Goal: Communication & Community: Answer question/provide support

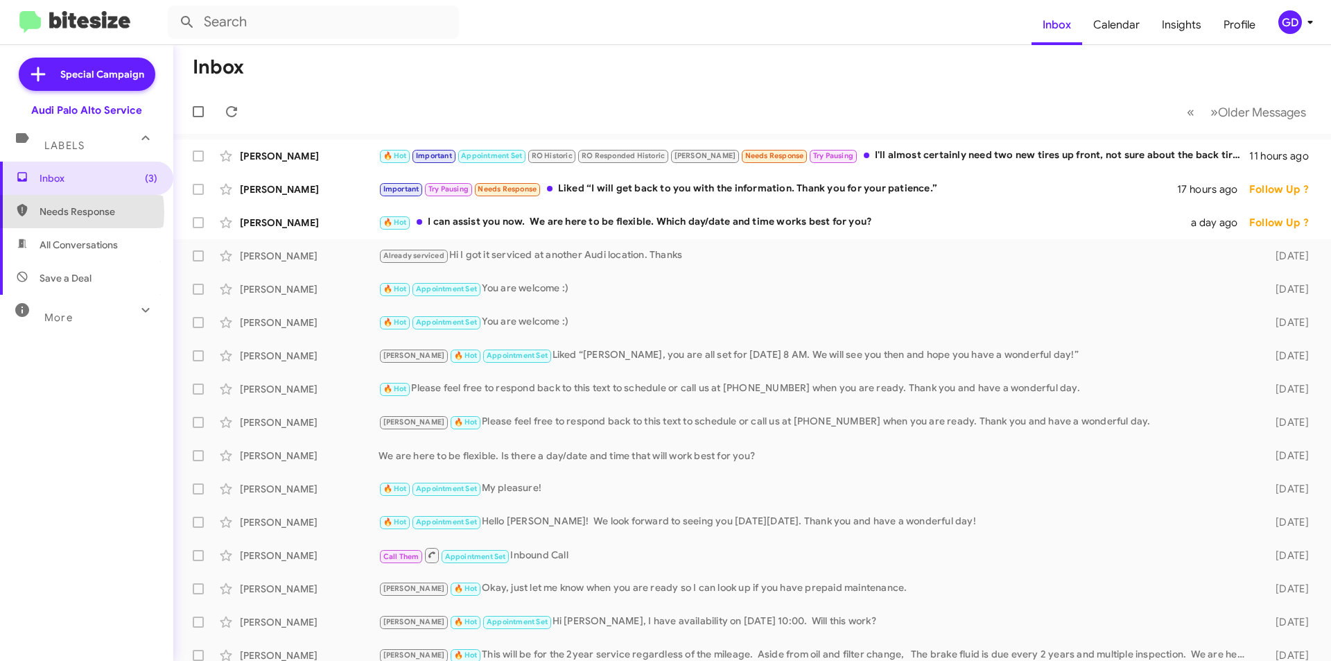
click at [56, 213] on span "Needs Response" at bounding box center [99, 212] width 118 height 14
type input "in:needs-response"
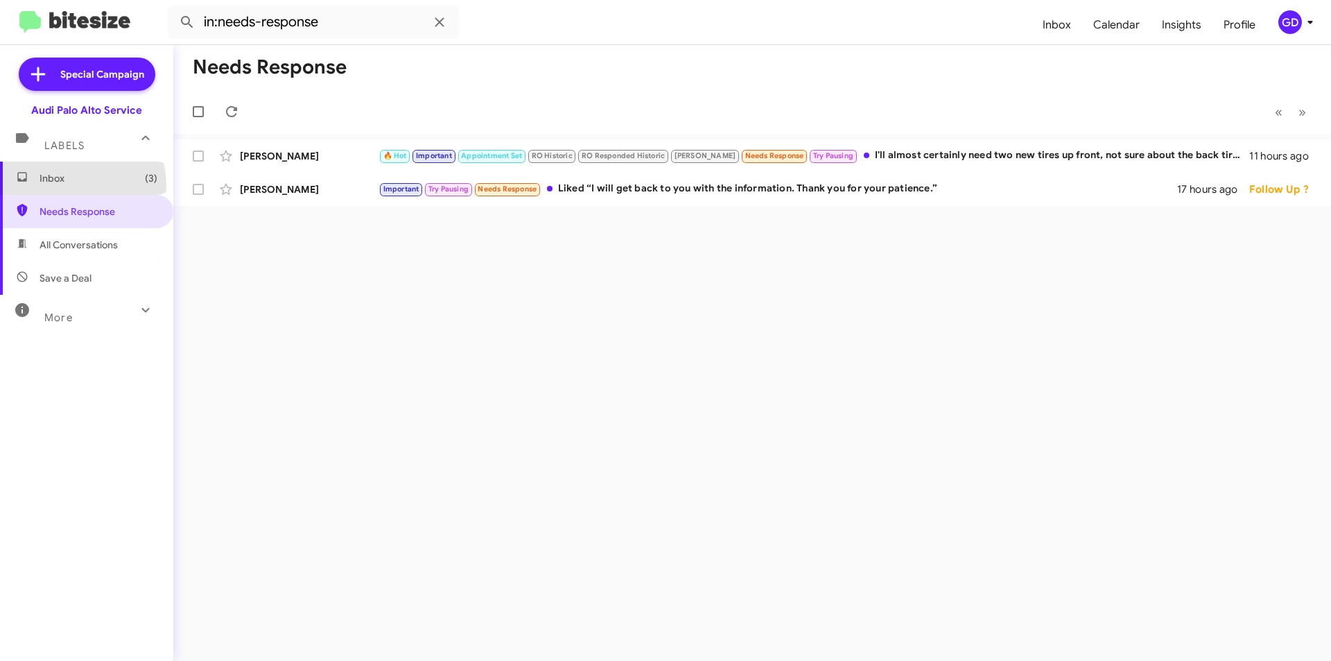
click at [78, 185] on span "Inbox (3)" at bounding box center [86, 178] width 173 height 33
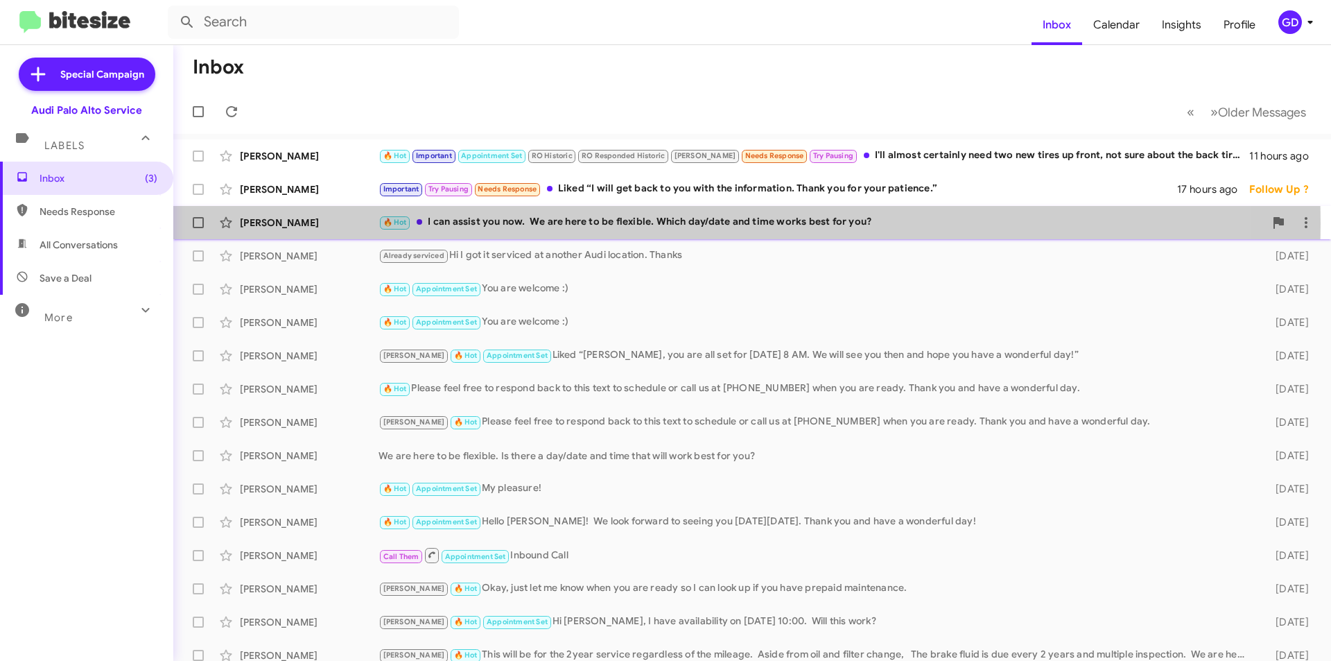
click at [493, 223] on div "🔥 Hot I can assist you now. We are here to be flexible. Which day/date and time…" at bounding box center [822, 222] width 886 height 16
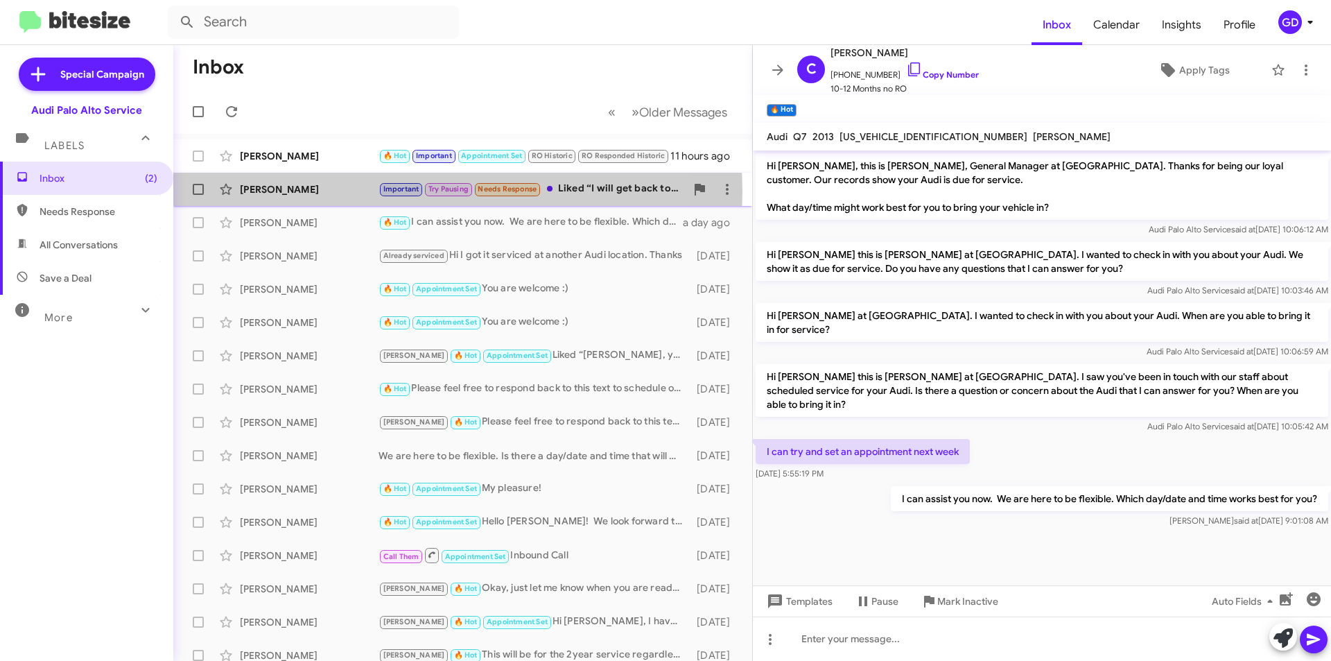
click at [275, 191] on div "[PERSON_NAME]" at bounding box center [309, 189] width 139 height 14
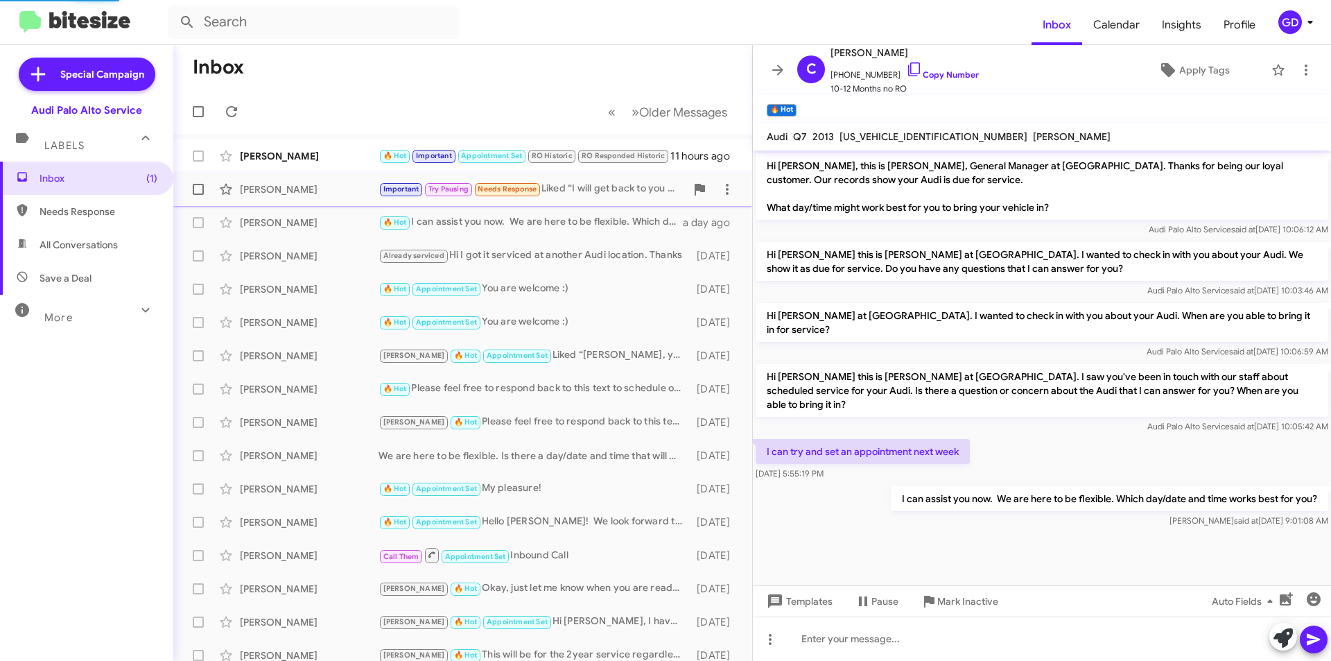
scroll to position [242, 0]
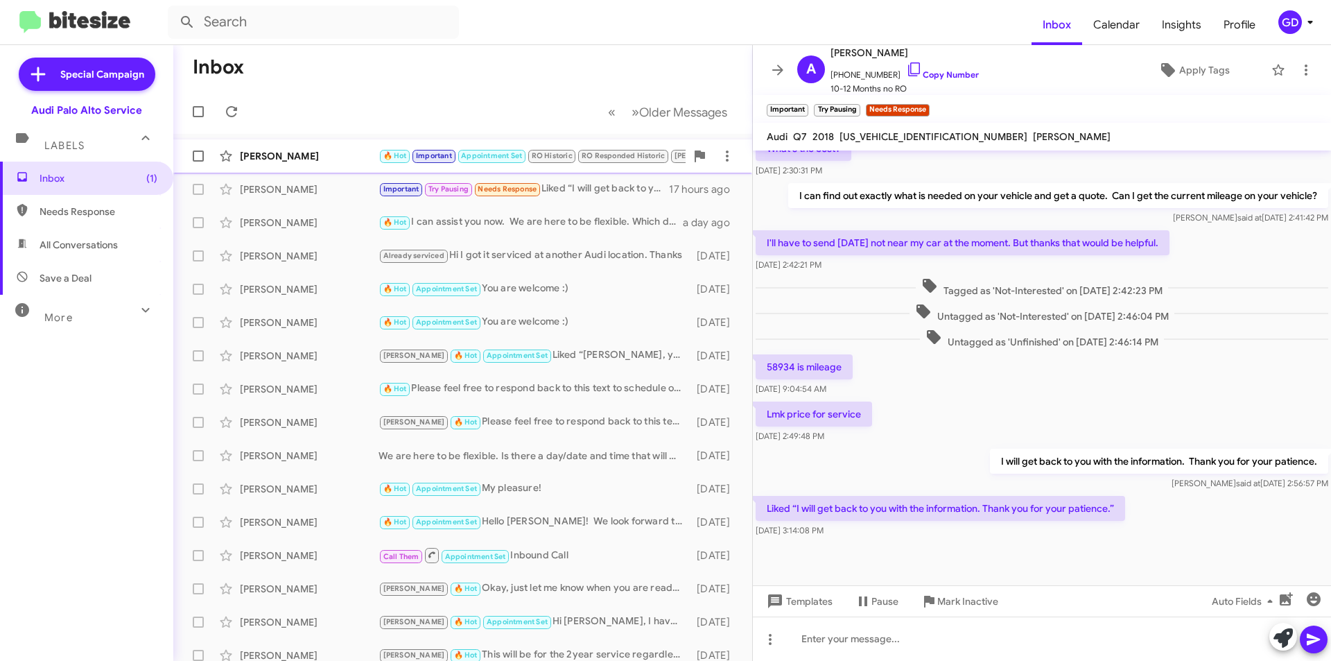
click at [265, 154] on div "[PERSON_NAME]" at bounding box center [309, 156] width 139 height 14
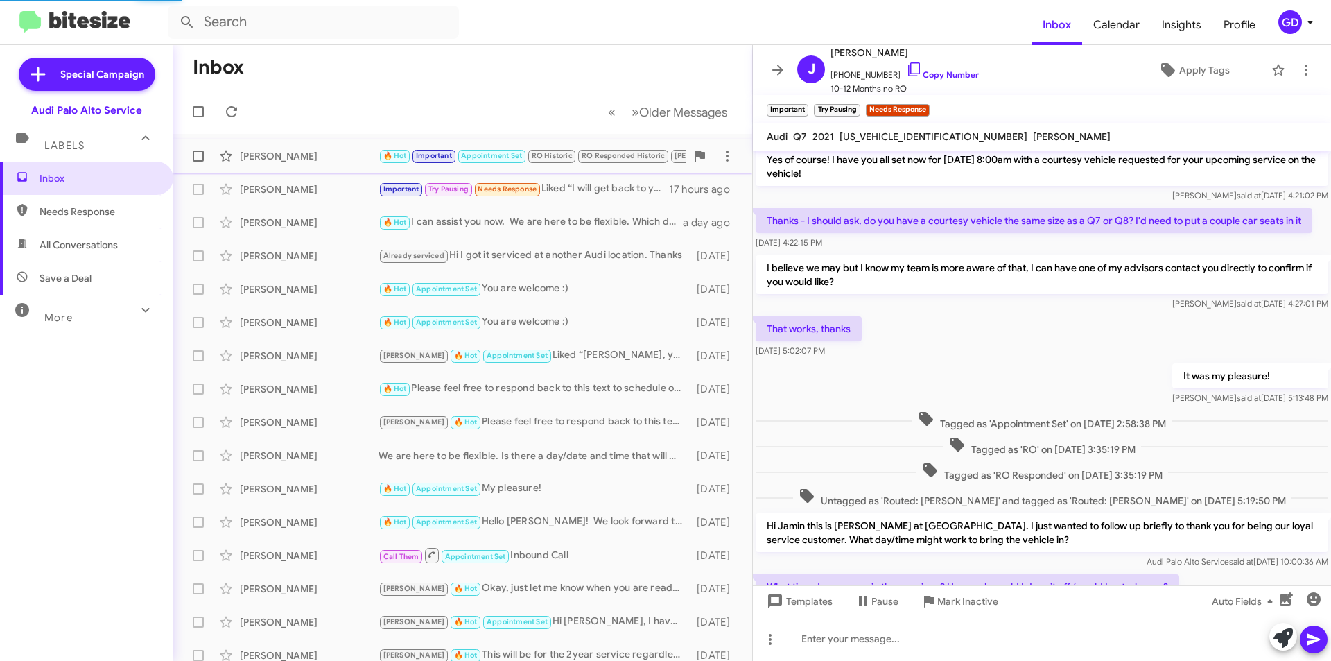
scroll to position [547, 0]
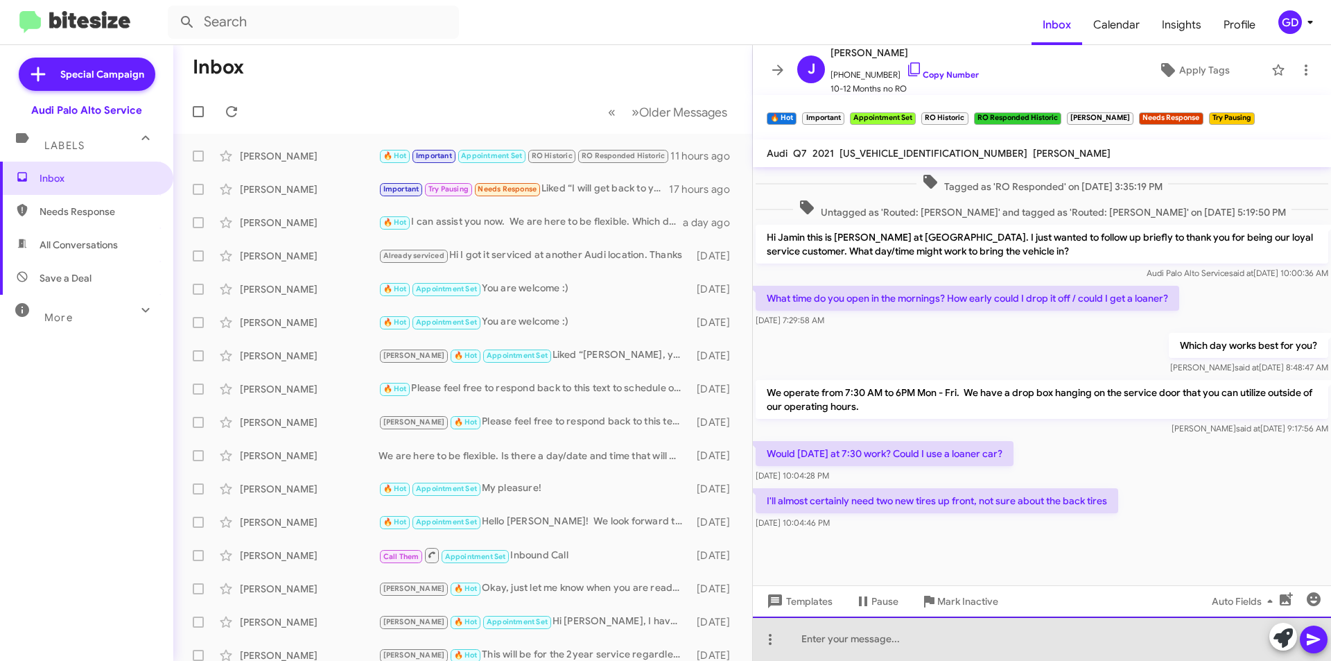
click at [815, 638] on div at bounding box center [1042, 638] width 578 height 44
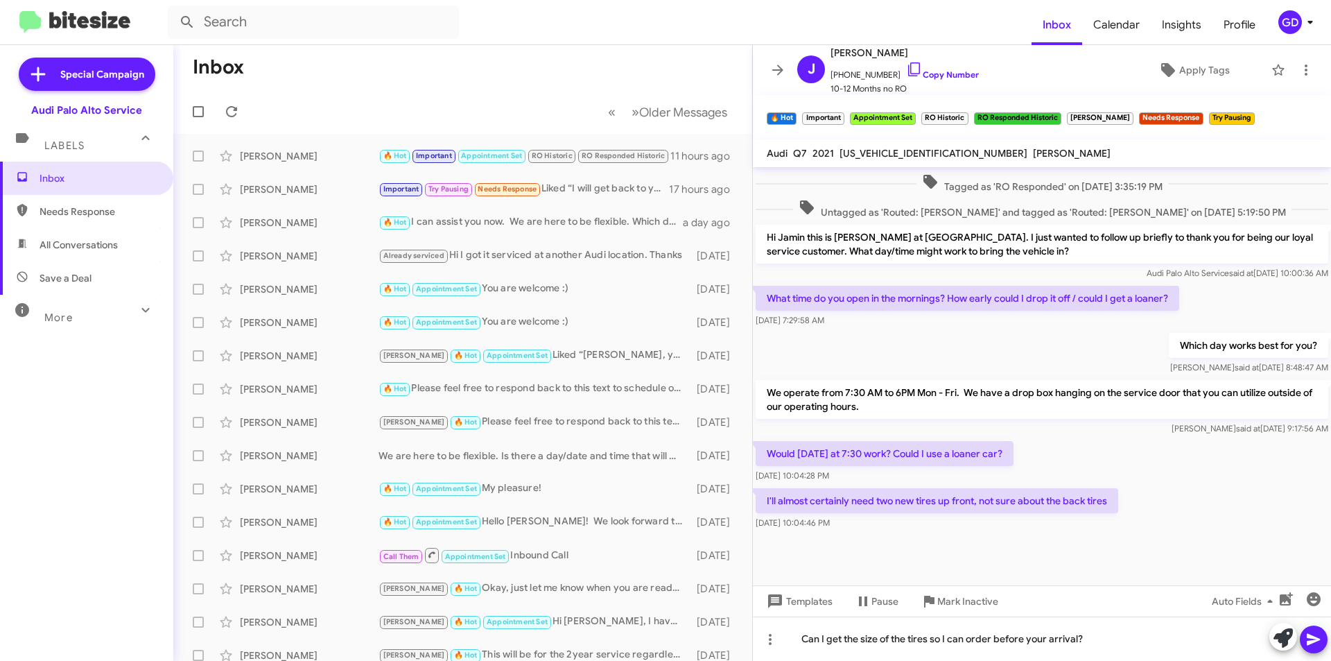
click at [1318, 642] on icon at bounding box center [1314, 639] width 17 height 17
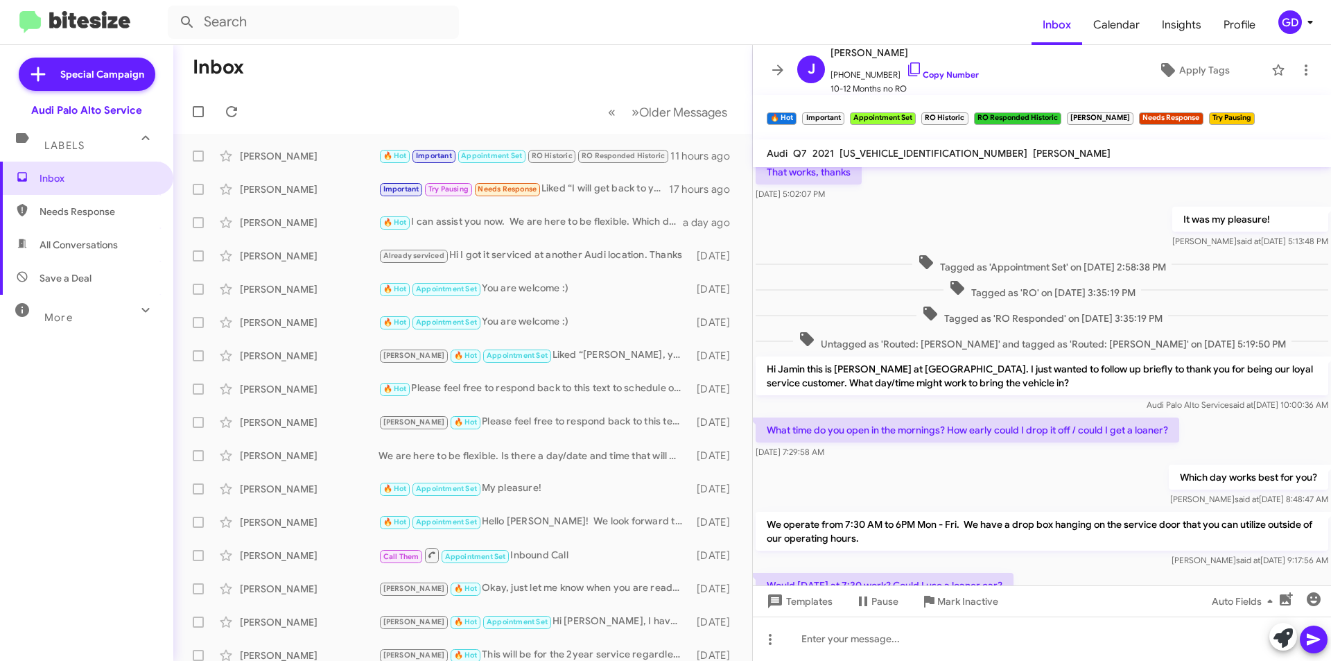
scroll to position [837, 0]
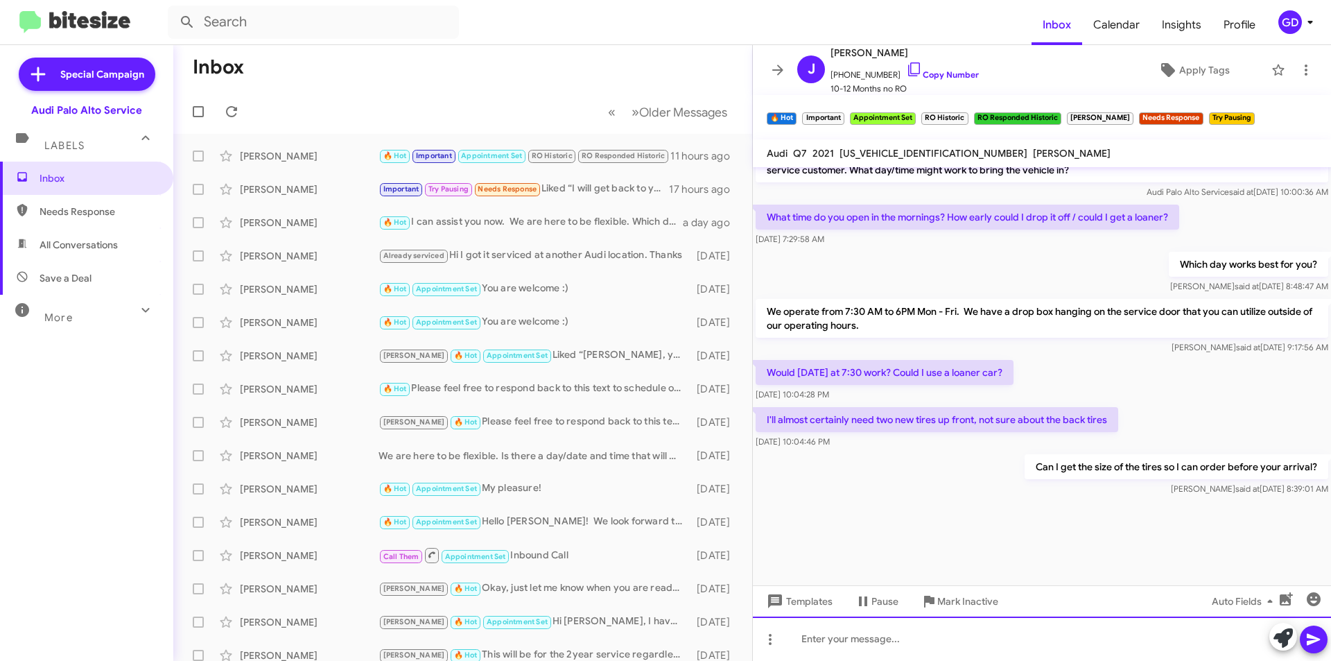
click at [851, 645] on div at bounding box center [1042, 638] width 578 height 44
click at [1320, 641] on icon at bounding box center [1314, 639] width 17 height 17
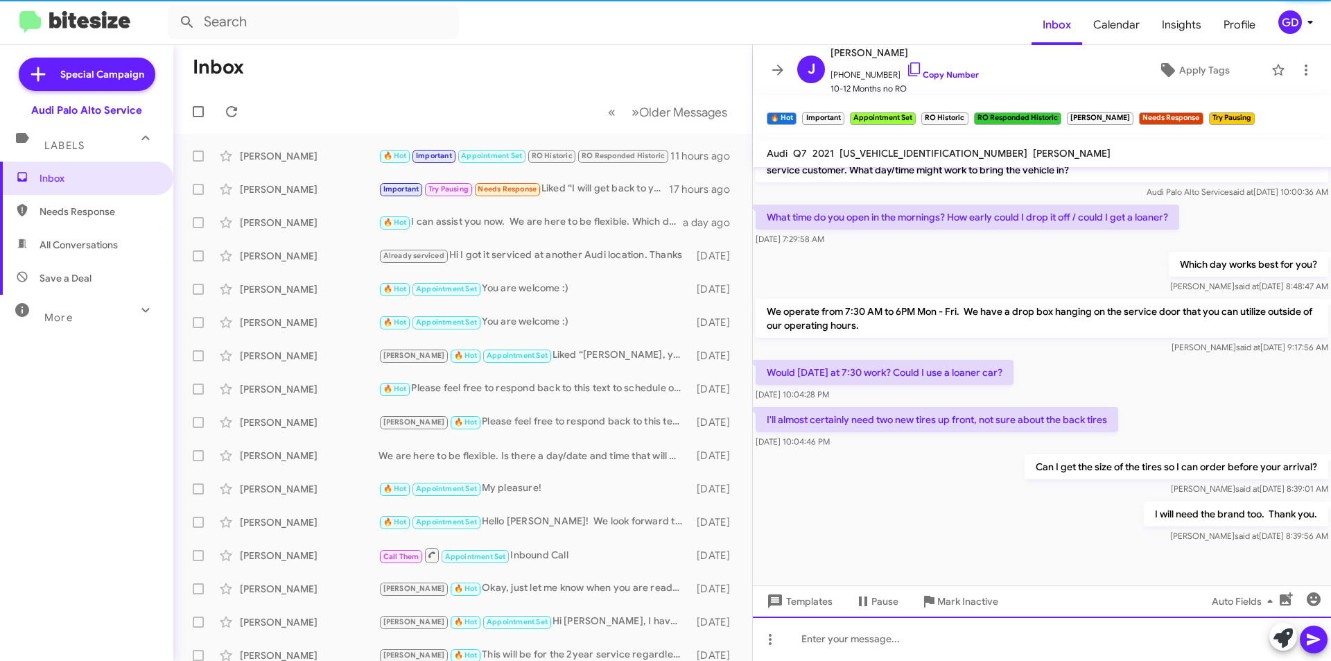
scroll to position [0, 0]
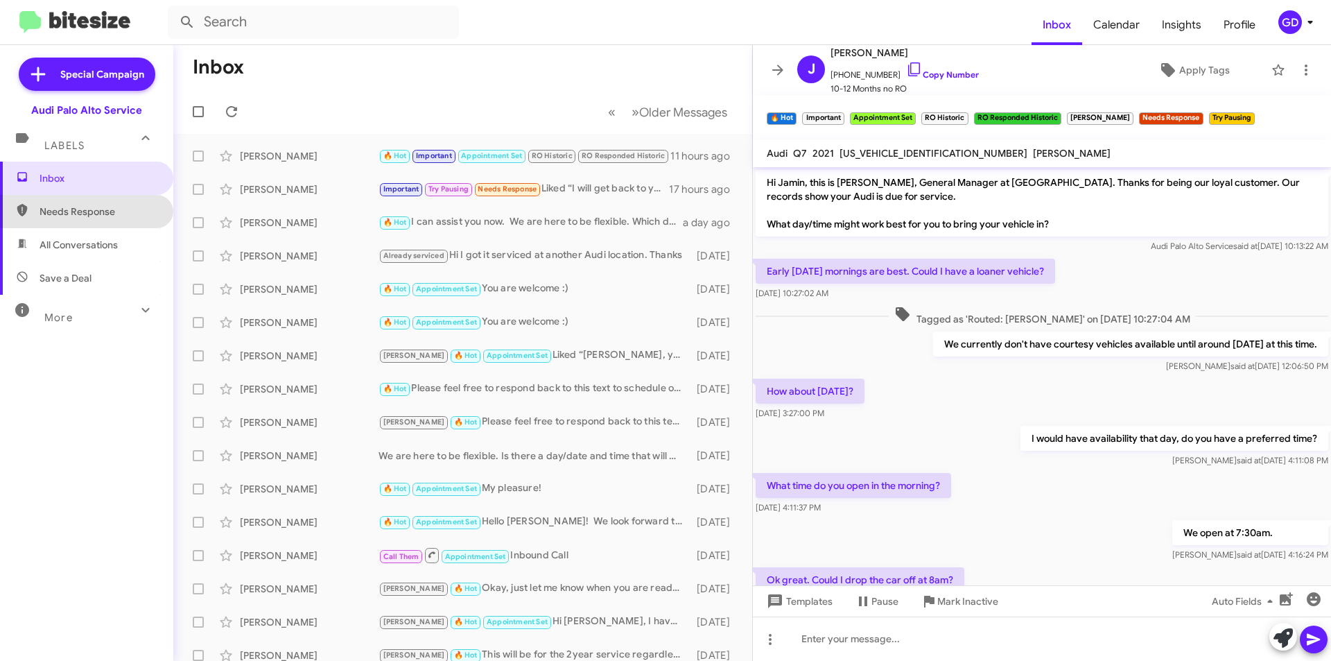
click at [92, 215] on span "Needs Response" at bounding box center [99, 212] width 118 height 14
type input "in:needs-response"
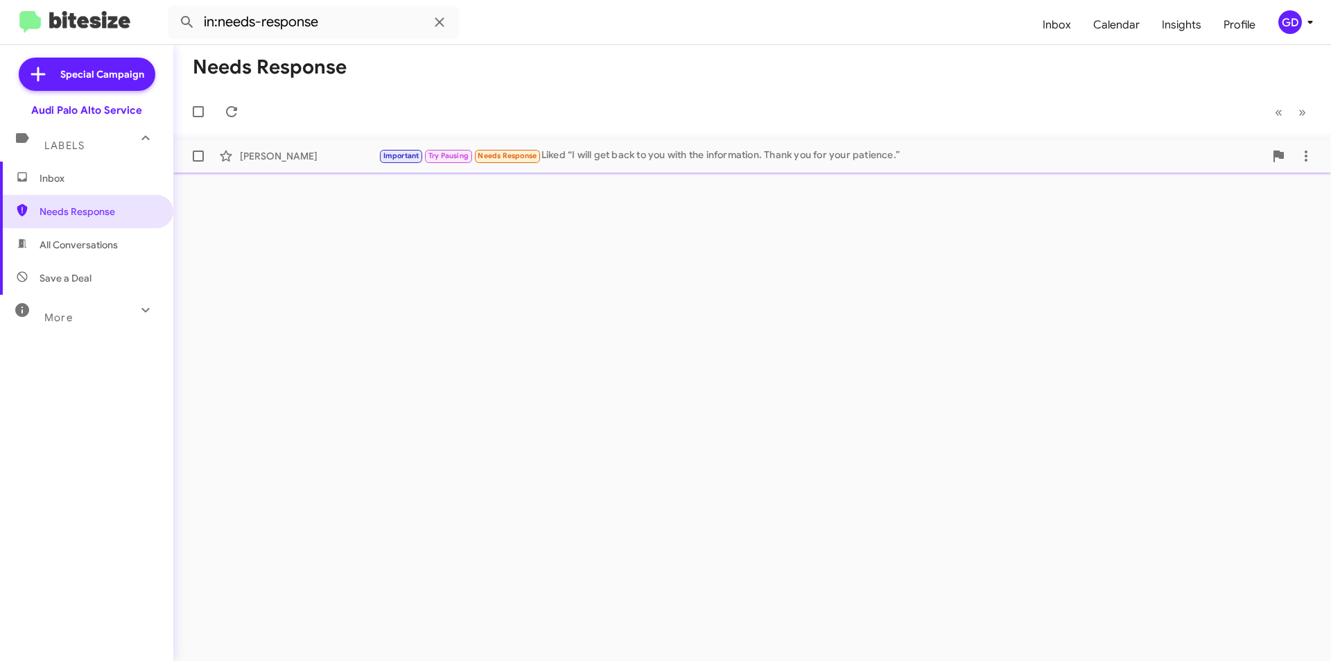
click at [269, 157] on div "[PERSON_NAME]" at bounding box center [309, 156] width 139 height 14
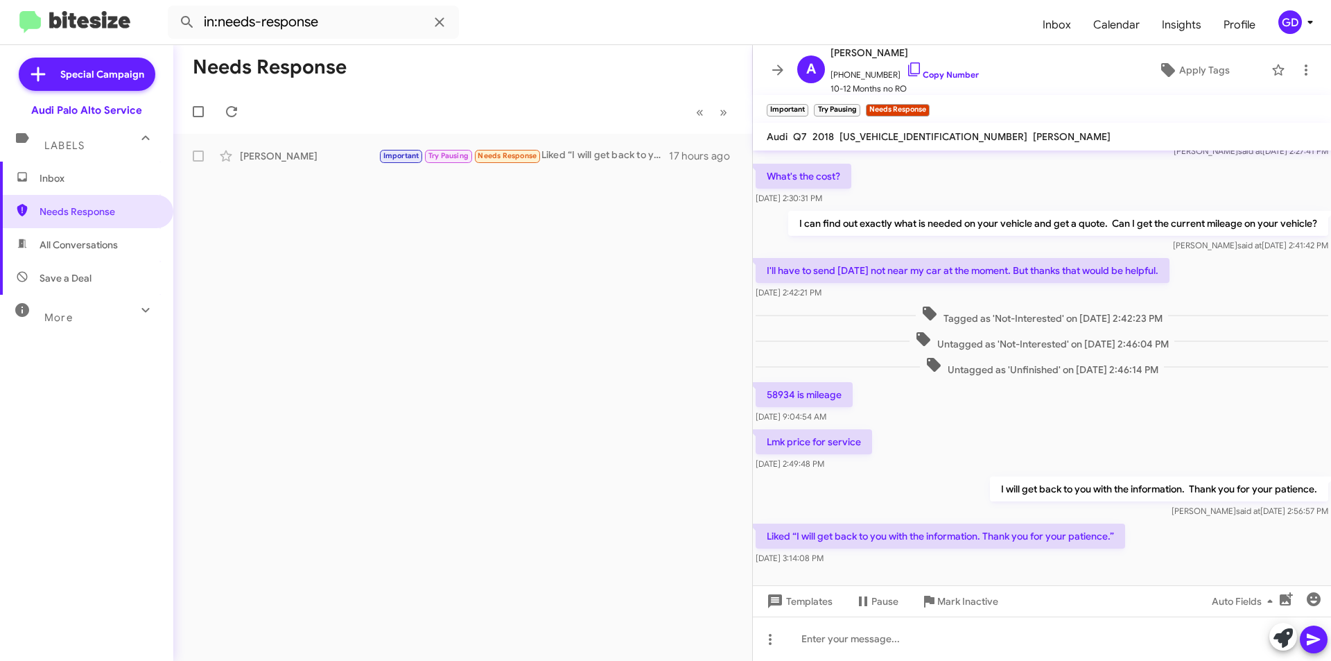
scroll to position [242, 0]
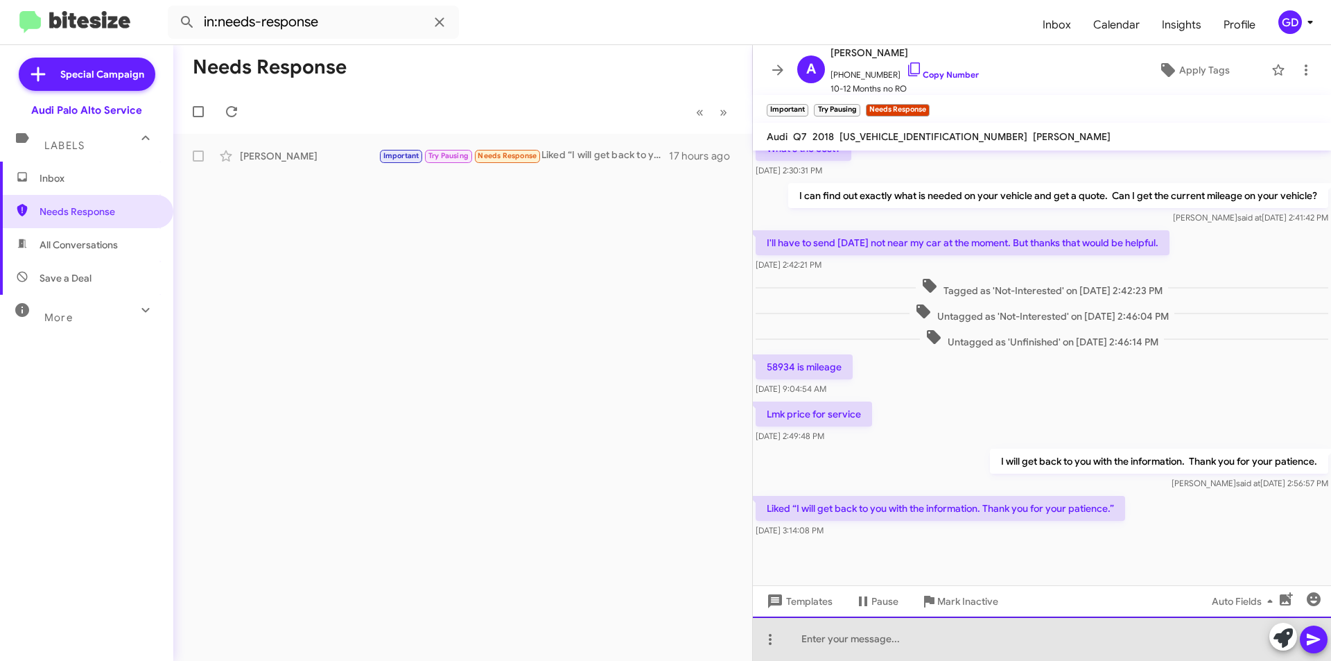
click at [816, 642] on div at bounding box center [1042, 638] width 578 height 44
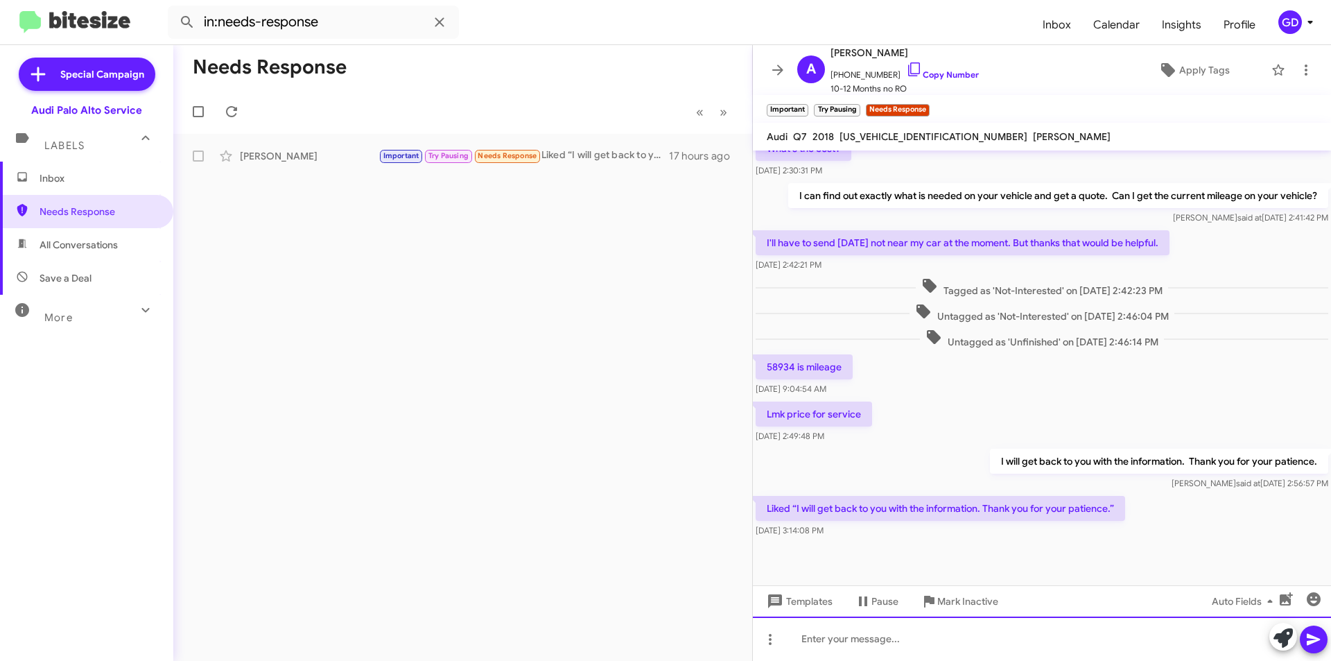
click at [812, 640] on div at bounding box center [1042, 638] width 578 height 44
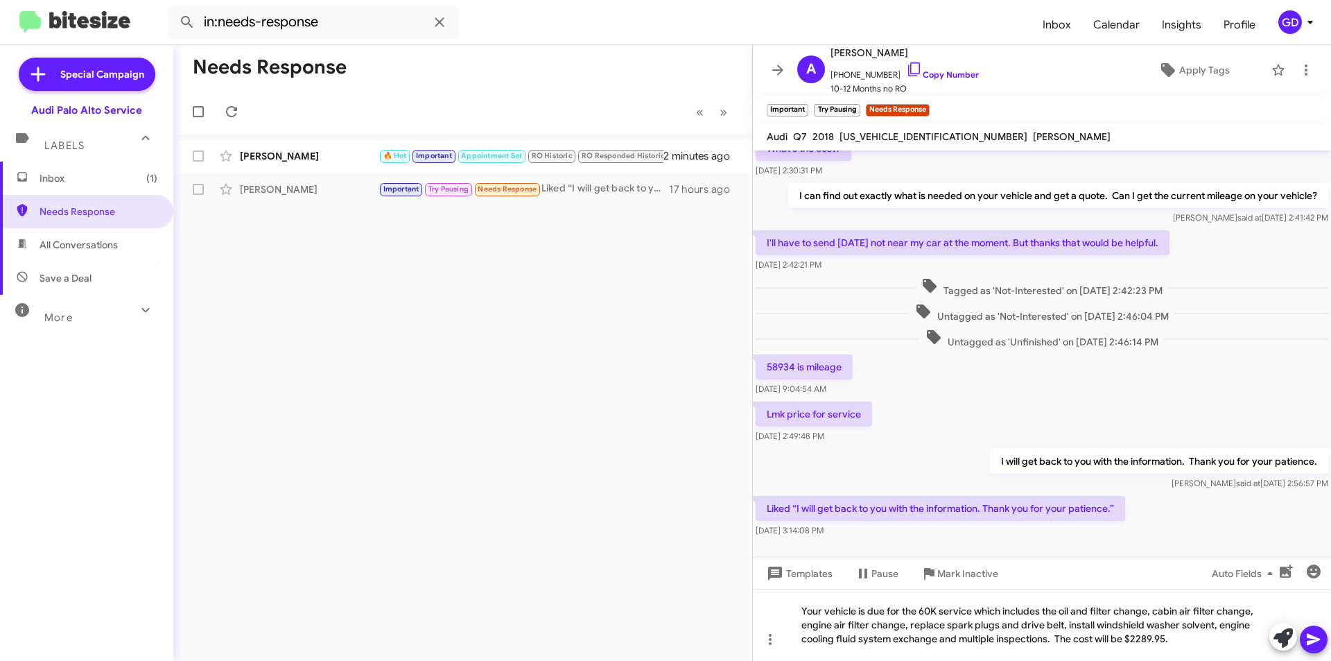
click at [1316, 639] on icon at bounding box center [1313, 640] width 13 height 12
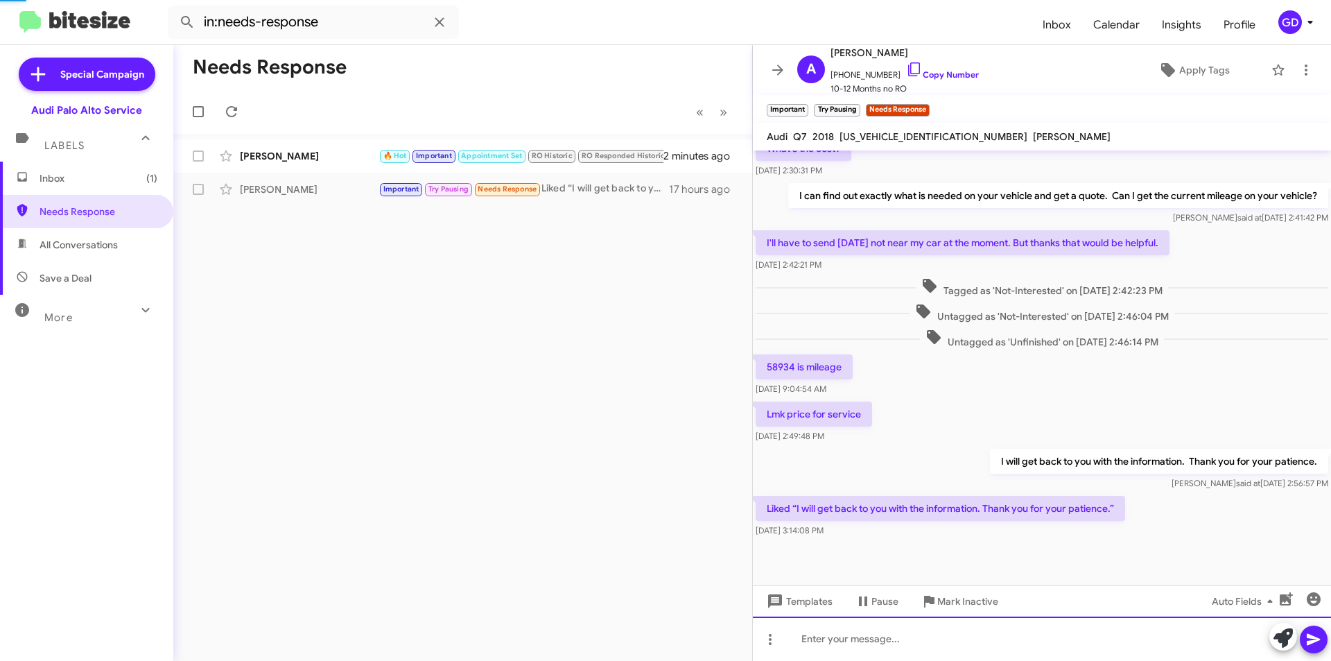
scroll to position [0, 0]
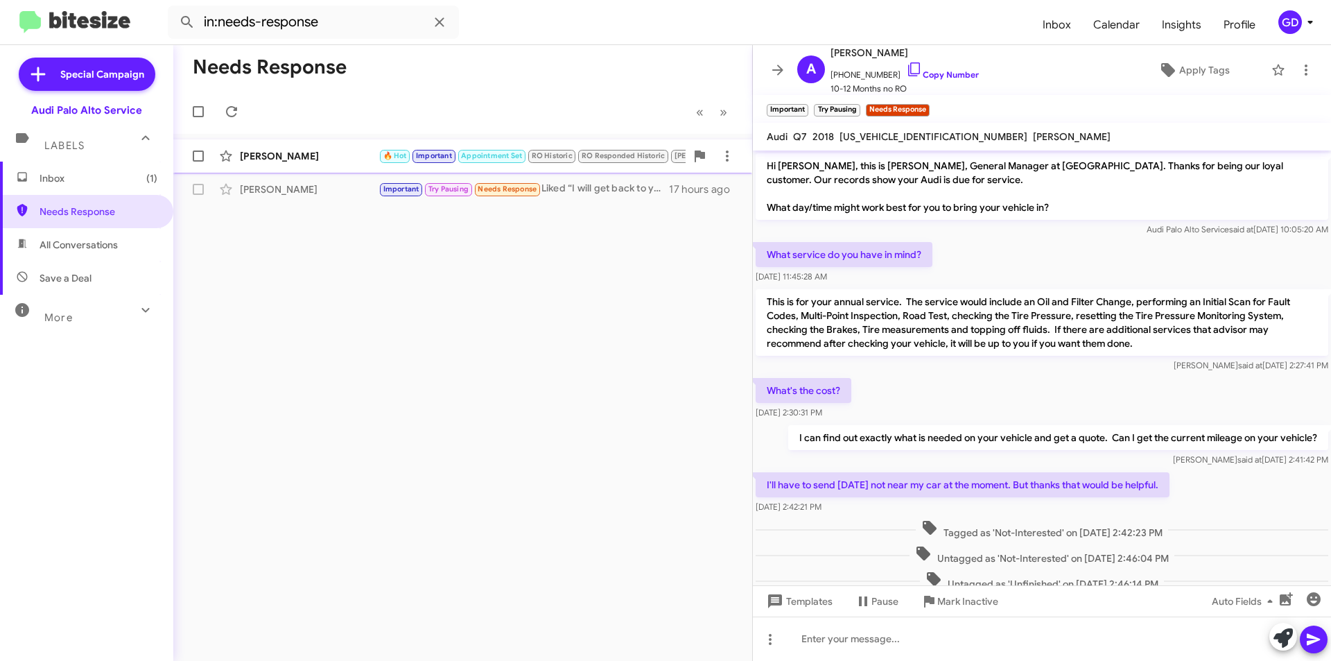
click at [245, 156] on div "[PERSON_NAME]" at bounding box center [309, 156] width 139 height 14
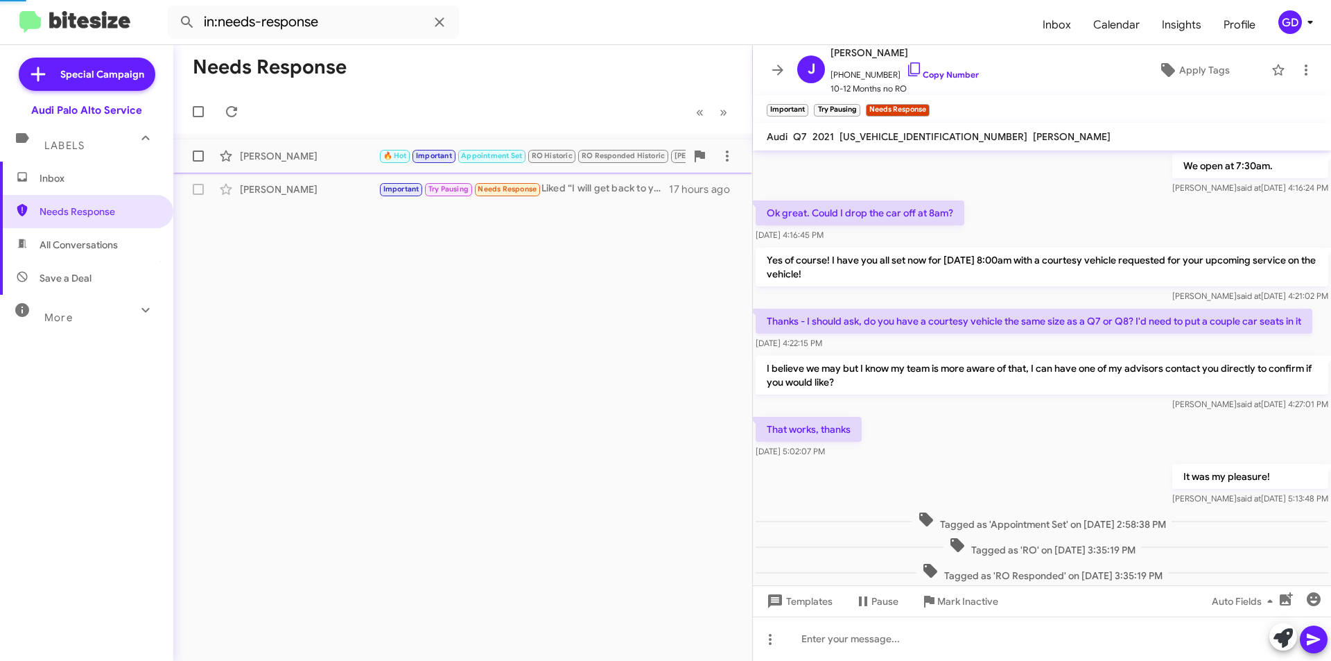
scroll to position [547, 0]
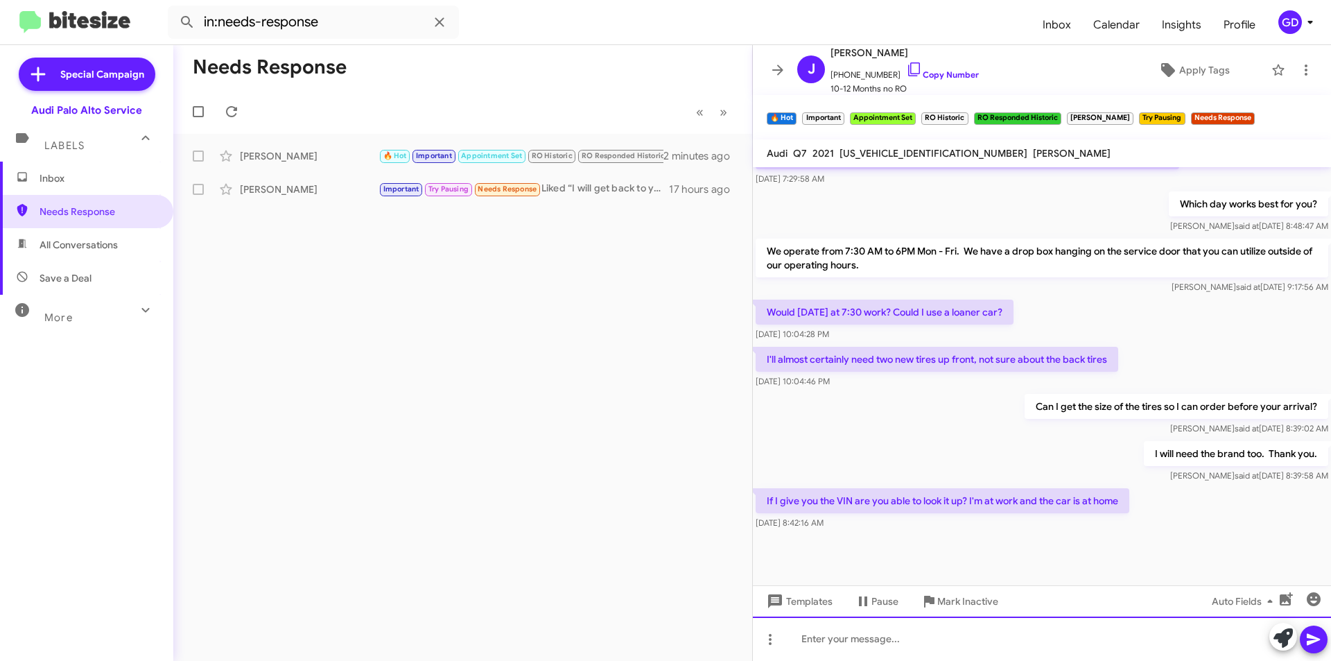
click at [815, 639] on div at bounding box center [1042, 638] width 578 height 44
click at [1311, 639] on icon at bounding box center [1314, 639] width 17 height 17
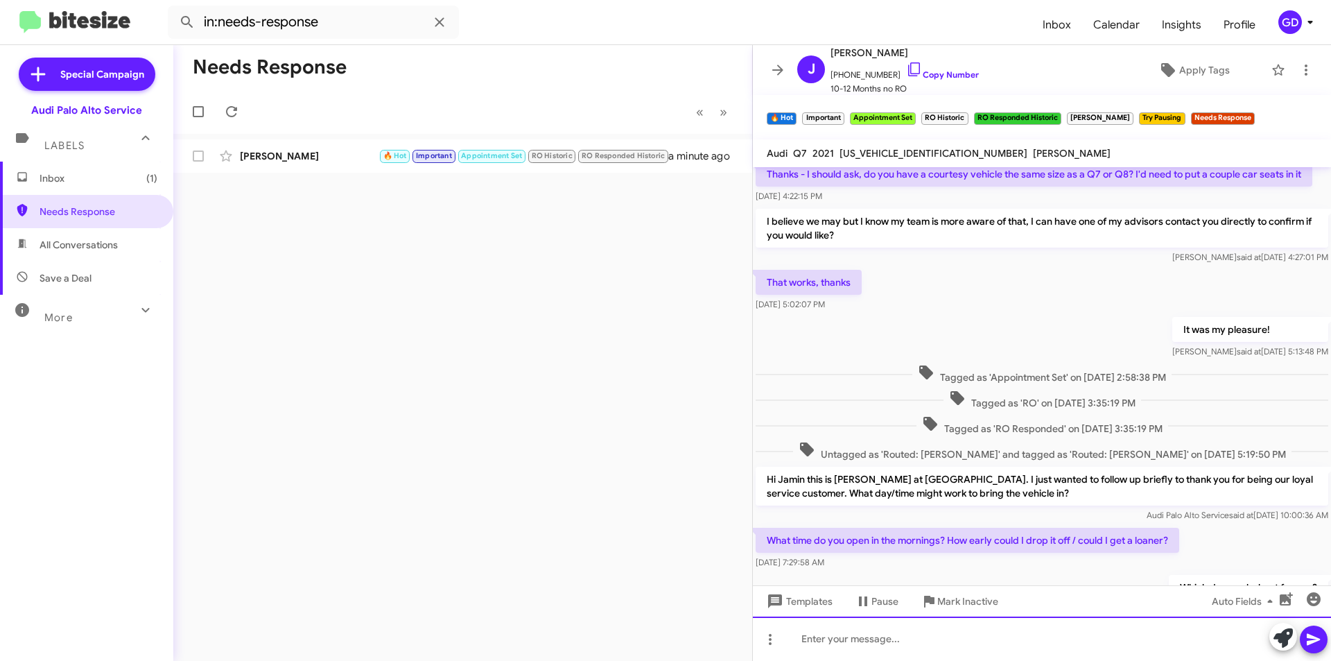
scroll to position [564, 0]
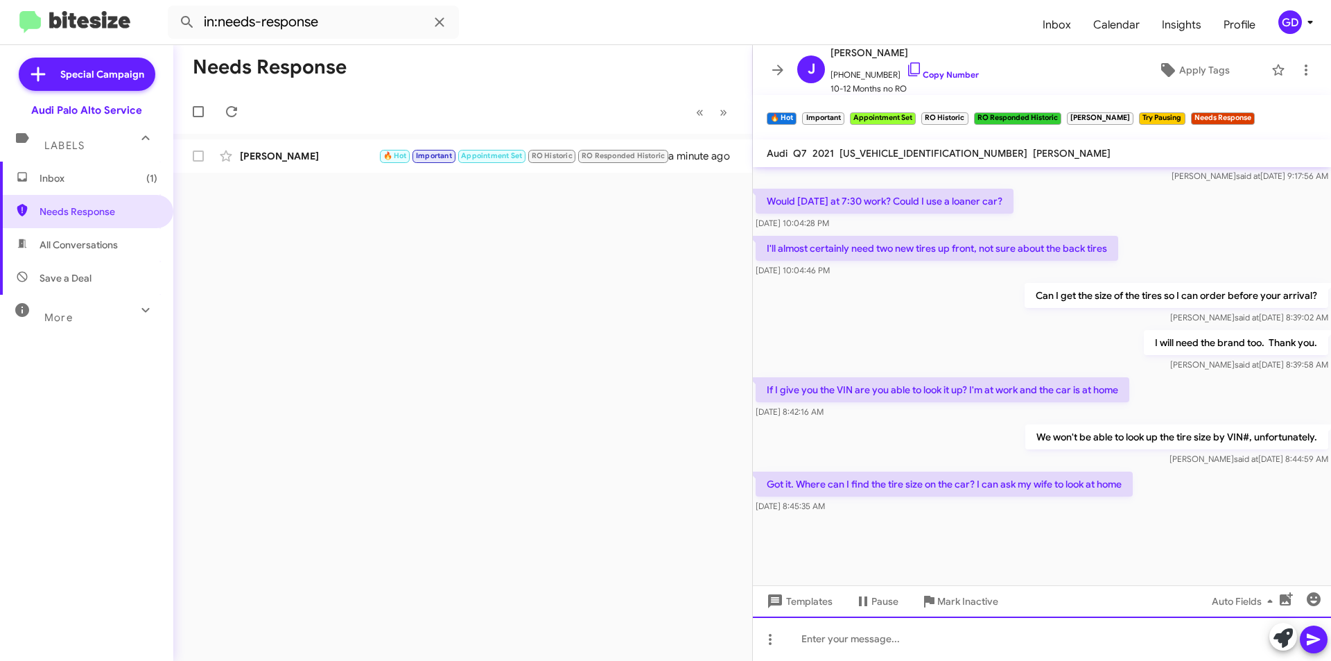
drag, startPoint x: 809, startPoint y: 639, endPoint x: 820, endPoint y: 637, distance: 12.1
click at [810, 639] on div at bounding box center [1042, 638] width 578 height 44
click at [1099, 640] on div "The tire size is on the side of the tires. It should say the brand," at bounding box center [1042, 638] width 578 height 44
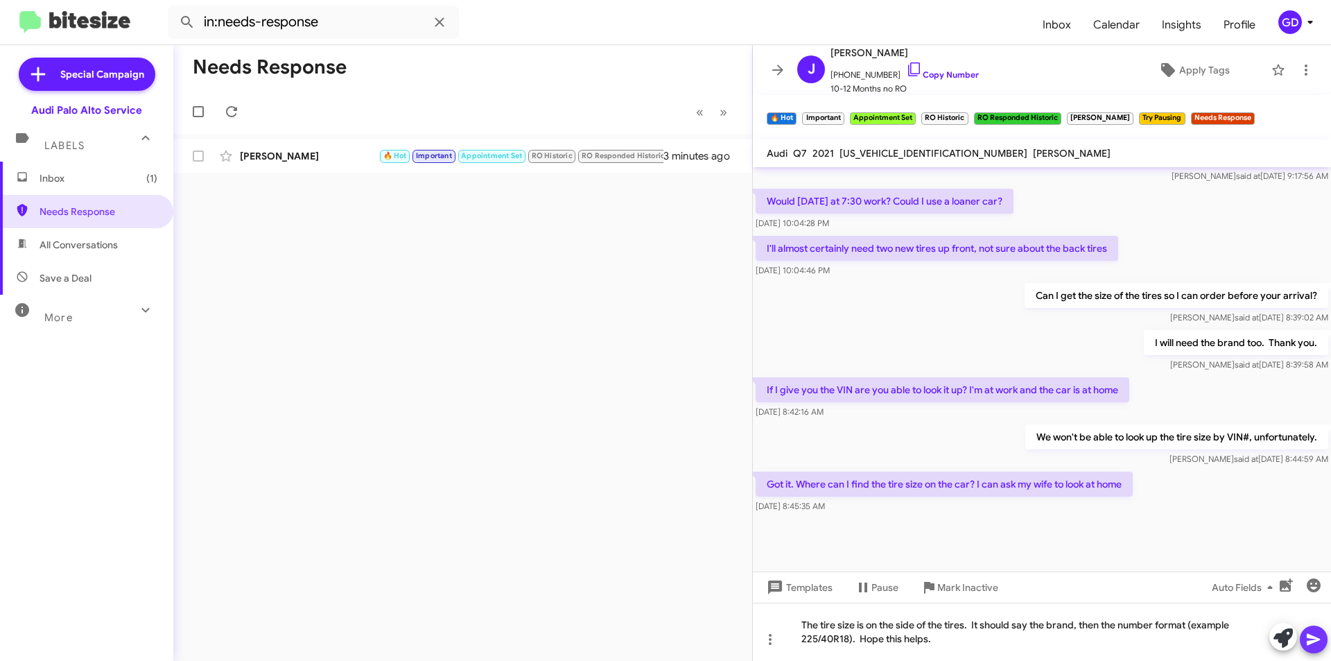
click at [1315, 639] on icon at bounding box center [1314, 639] width 17 height 17
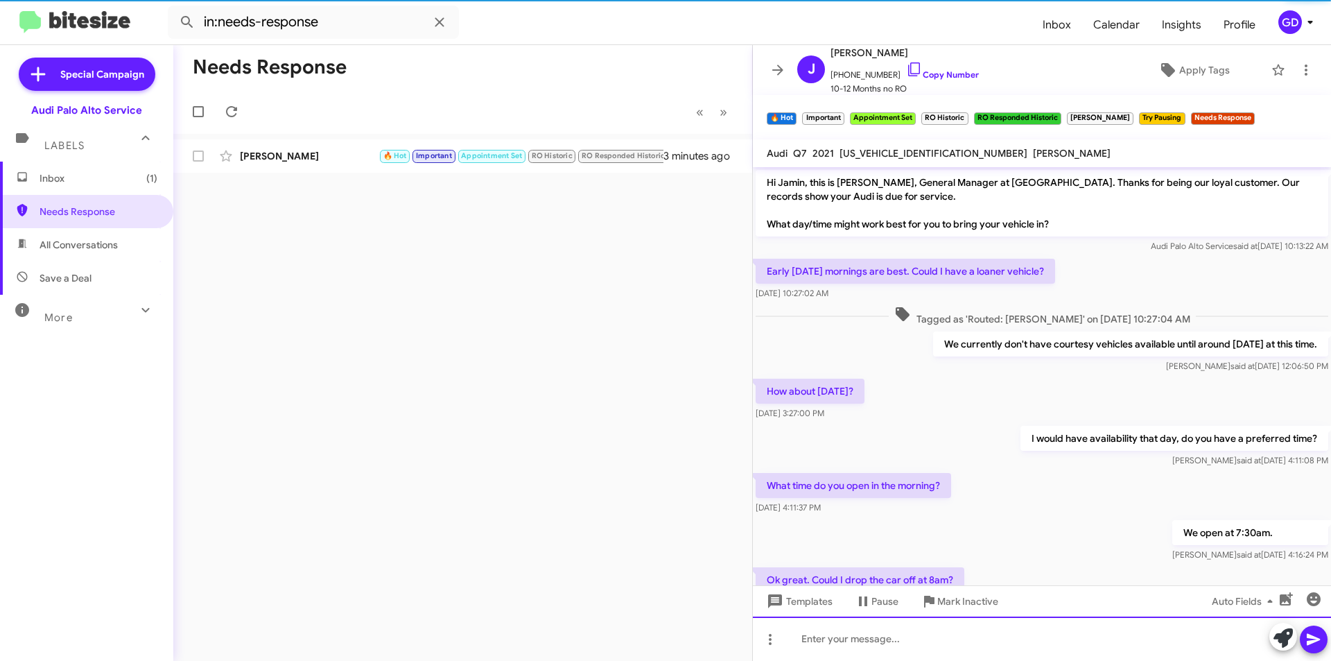
scroll to position [69, 0]
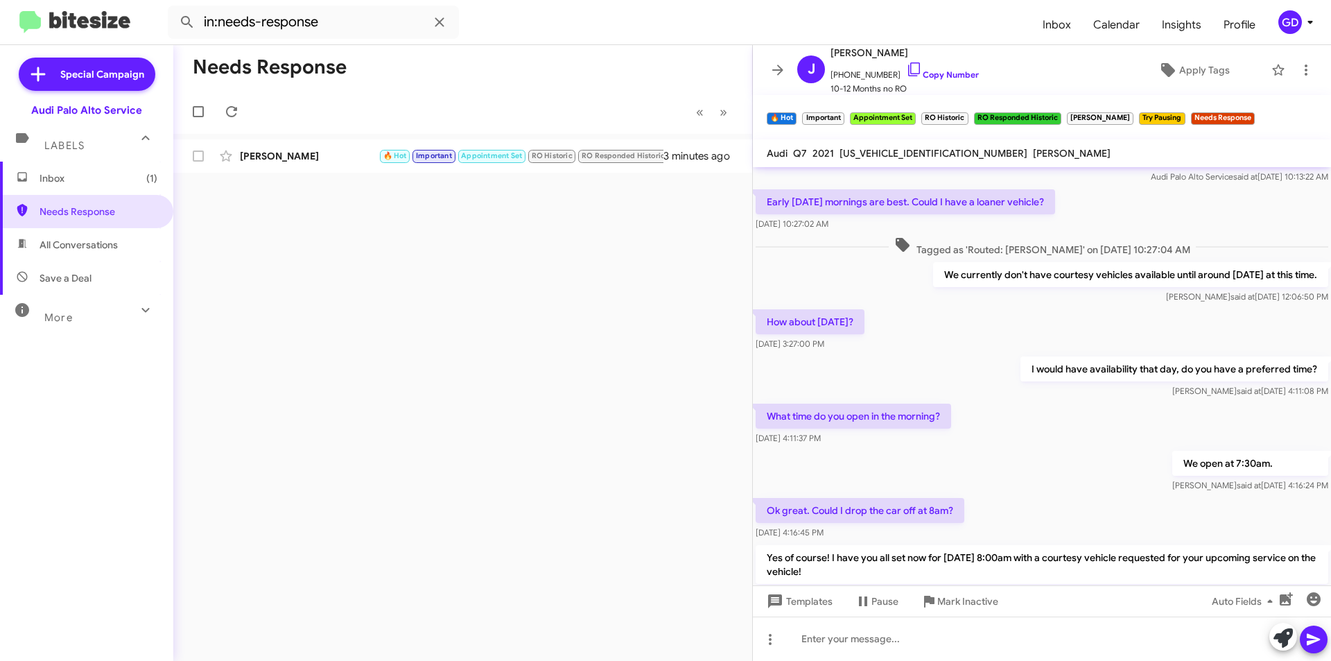
click at [67, 181] on span "Inbox (1)" at bounding box center [99, 178] width 118 height 14
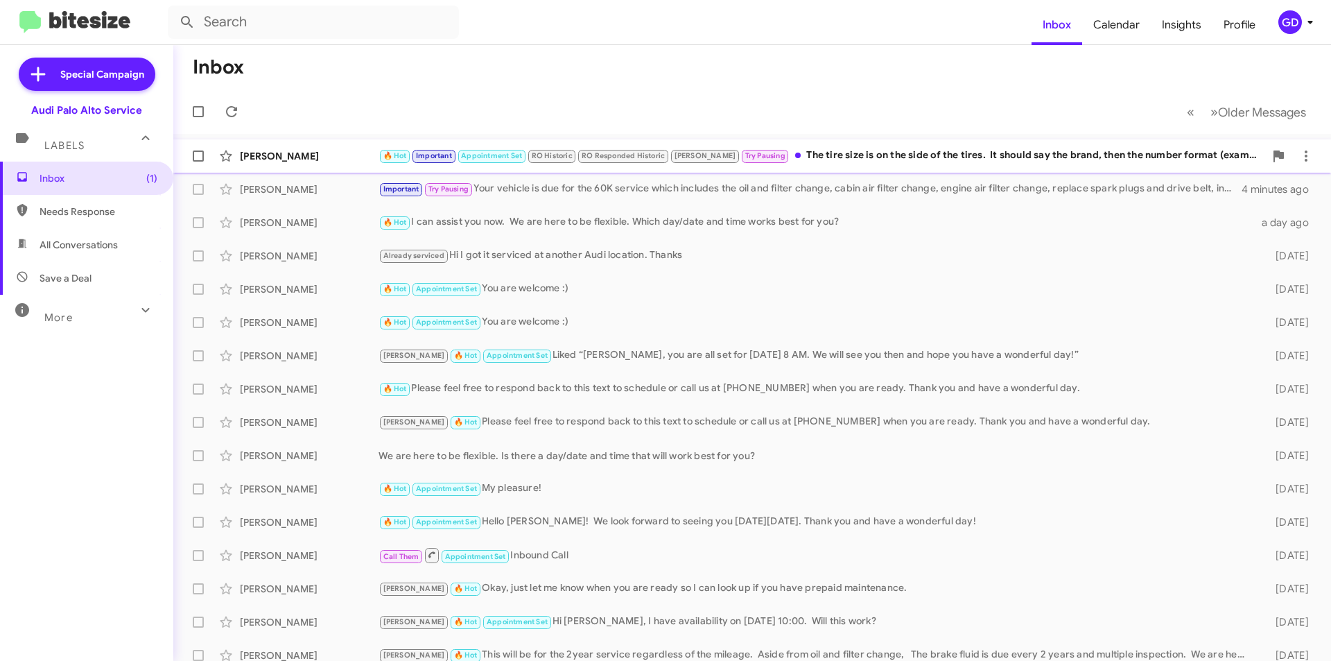
click at [267, 153] on div "[PERSON_NAME]" at bounding box center [309, 156] width 139 height 14
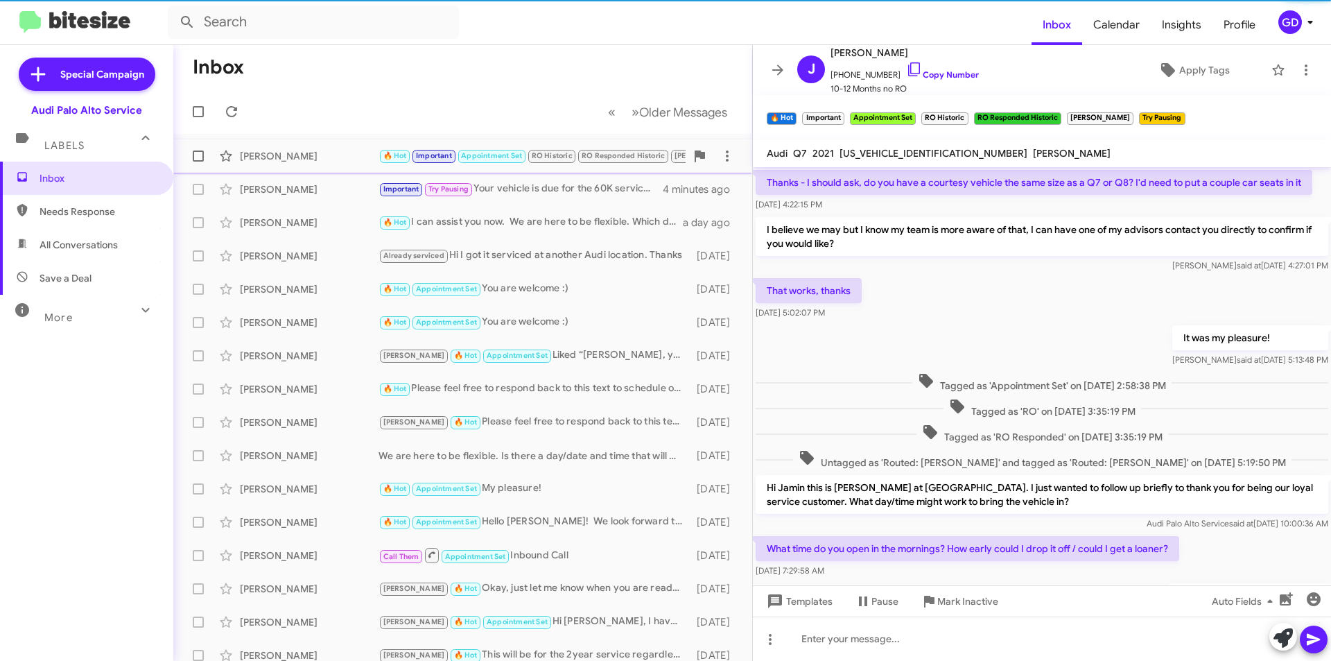
scroll to position [519, 0]
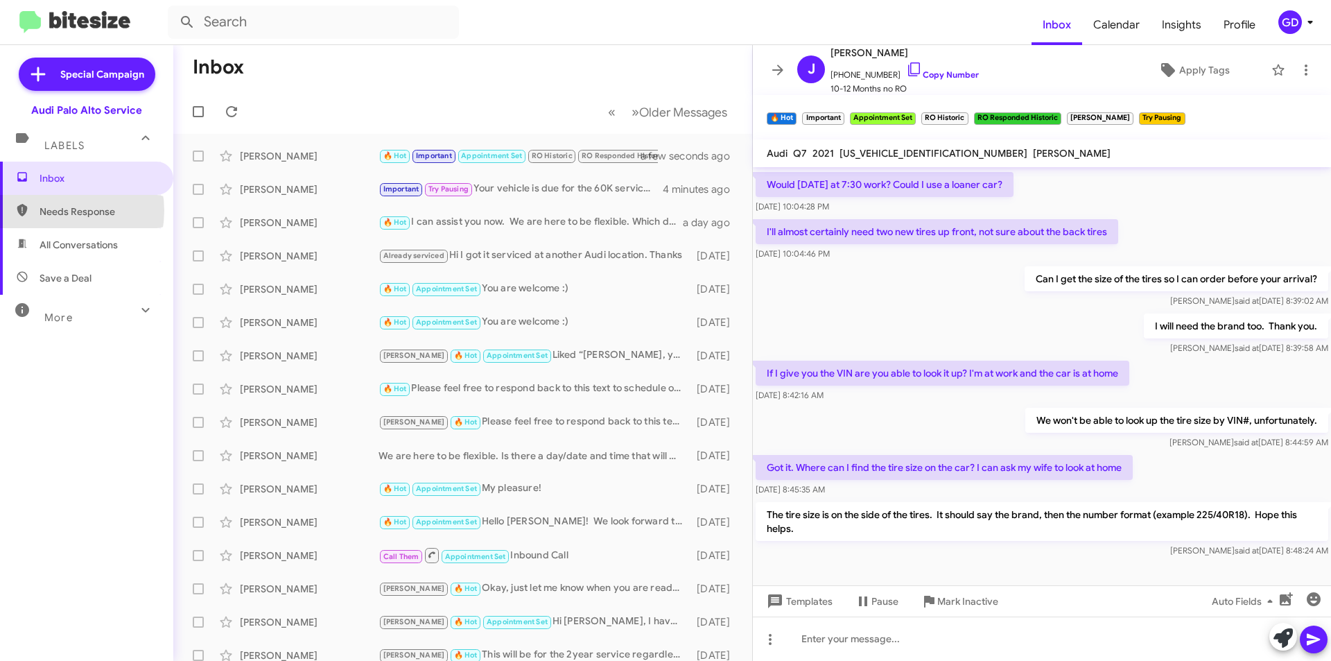
click at [56, 211] on span "Needs Response" at bounding box center [99, 212] width 118 height 14
type input "in:needs-response"
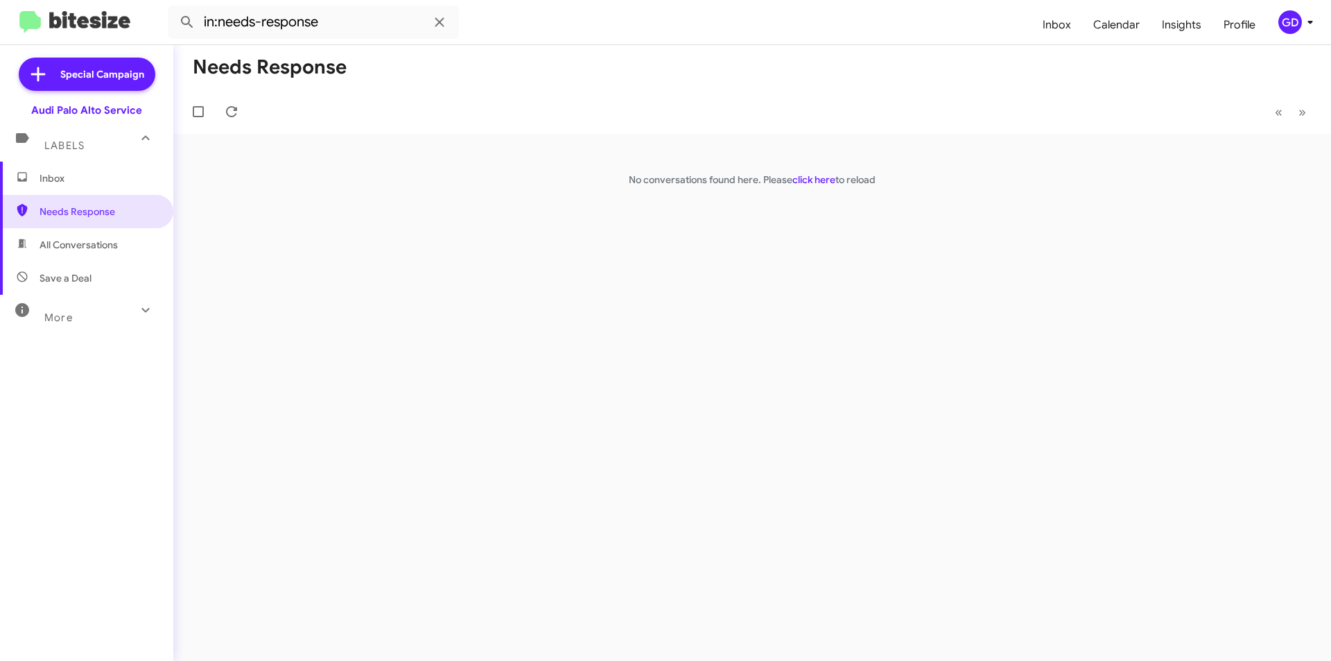
click at [62, 171] on span "Inbox" at bounding box center [86, 178] width 173 height 33
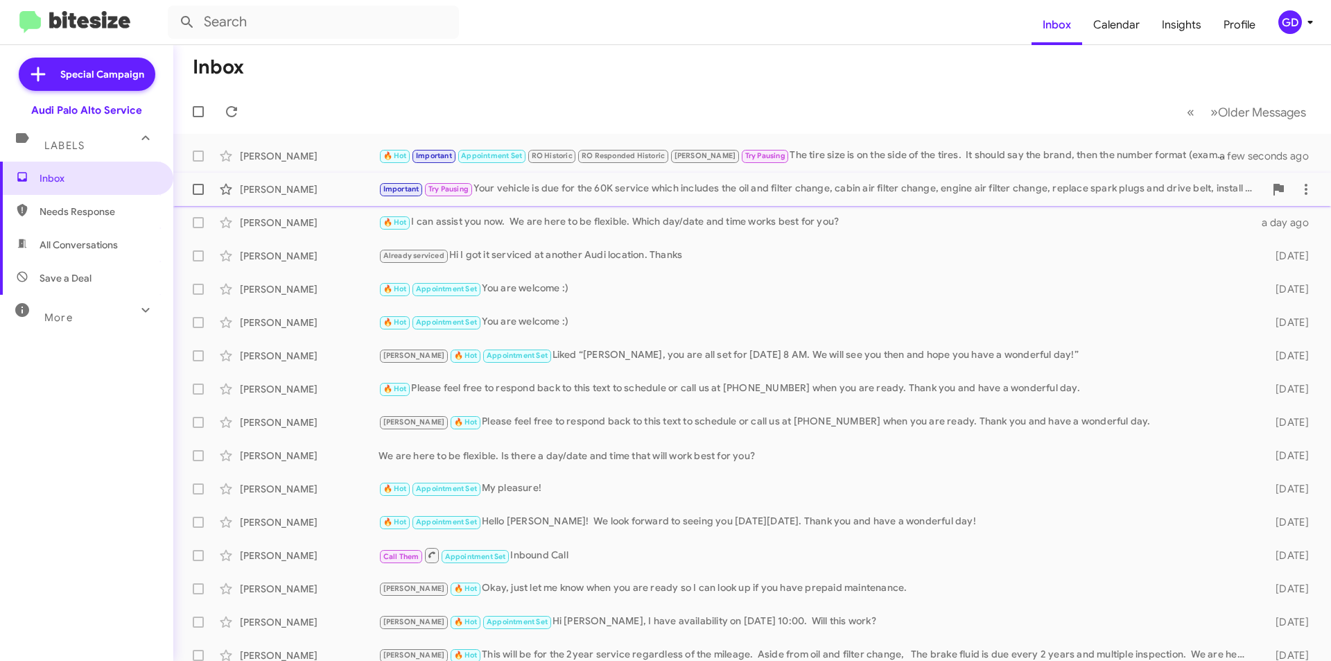
click at [669, 184] on div "Important Try Pausing Your vehicle is due for the 60K service which includes th…" at bounding box center [822, 189] width 886 height 16
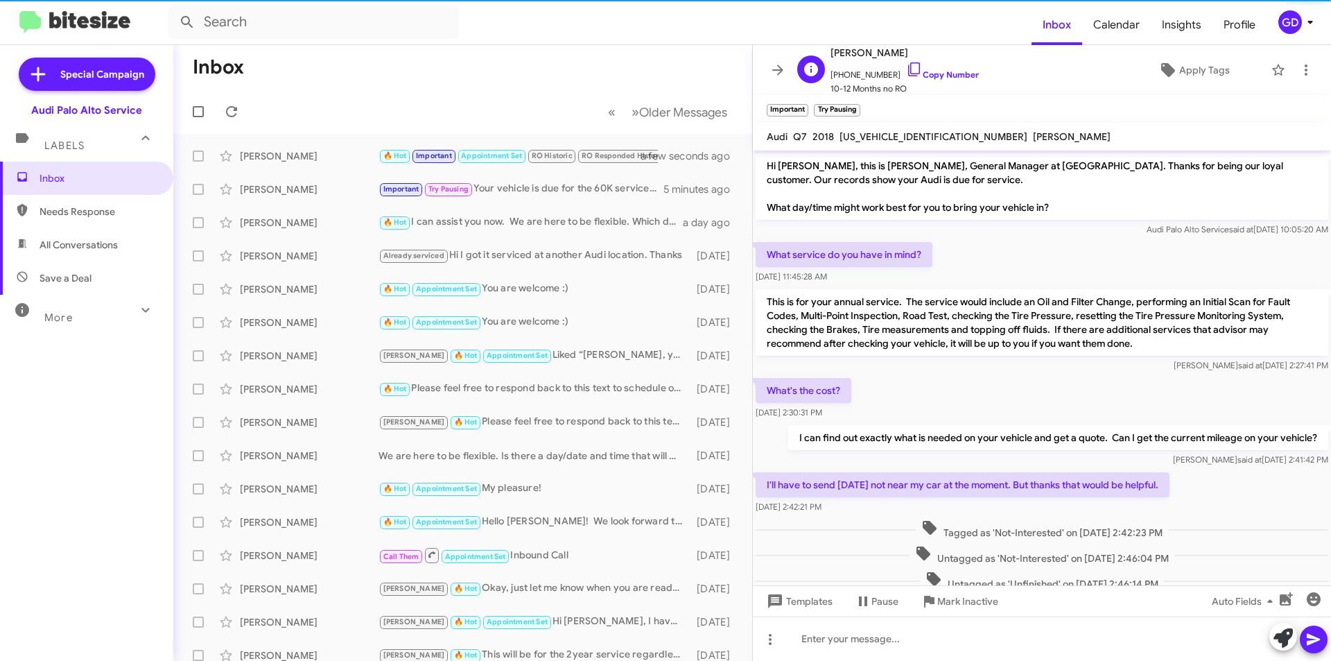
scroll to position [293, 0]
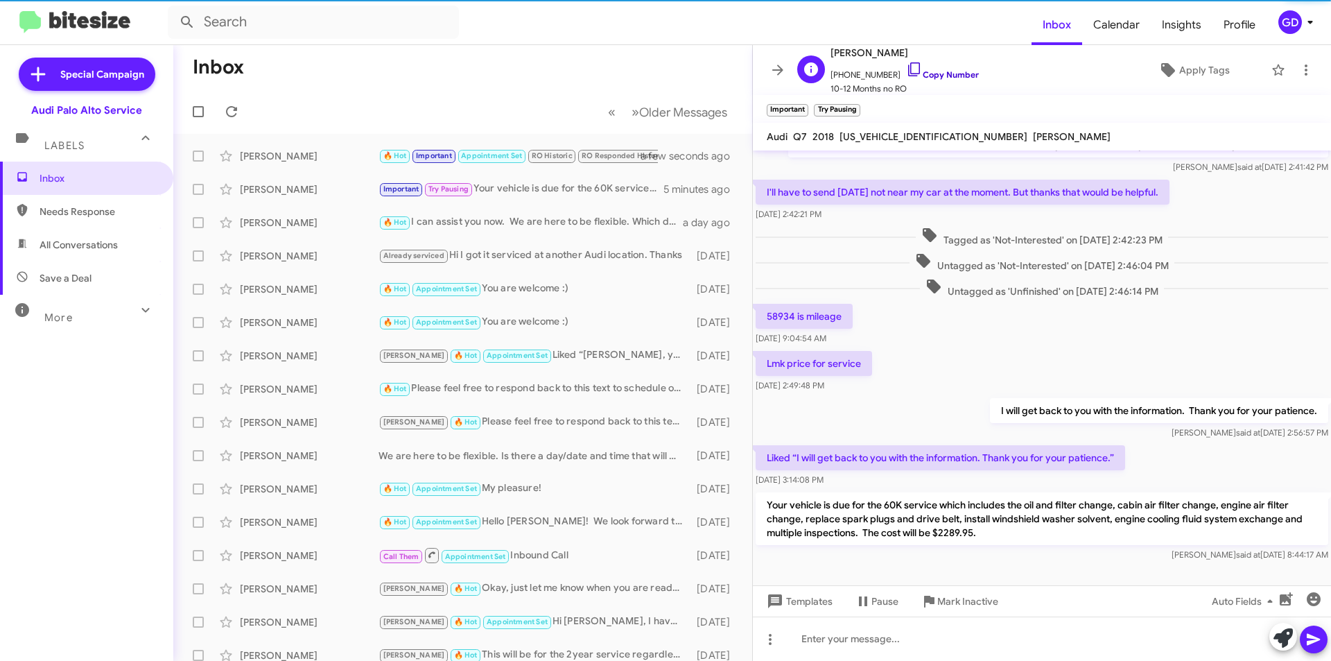
click at [935, 76] on link "Copy Number" at bounding box center [942, 74] width 73 height 10
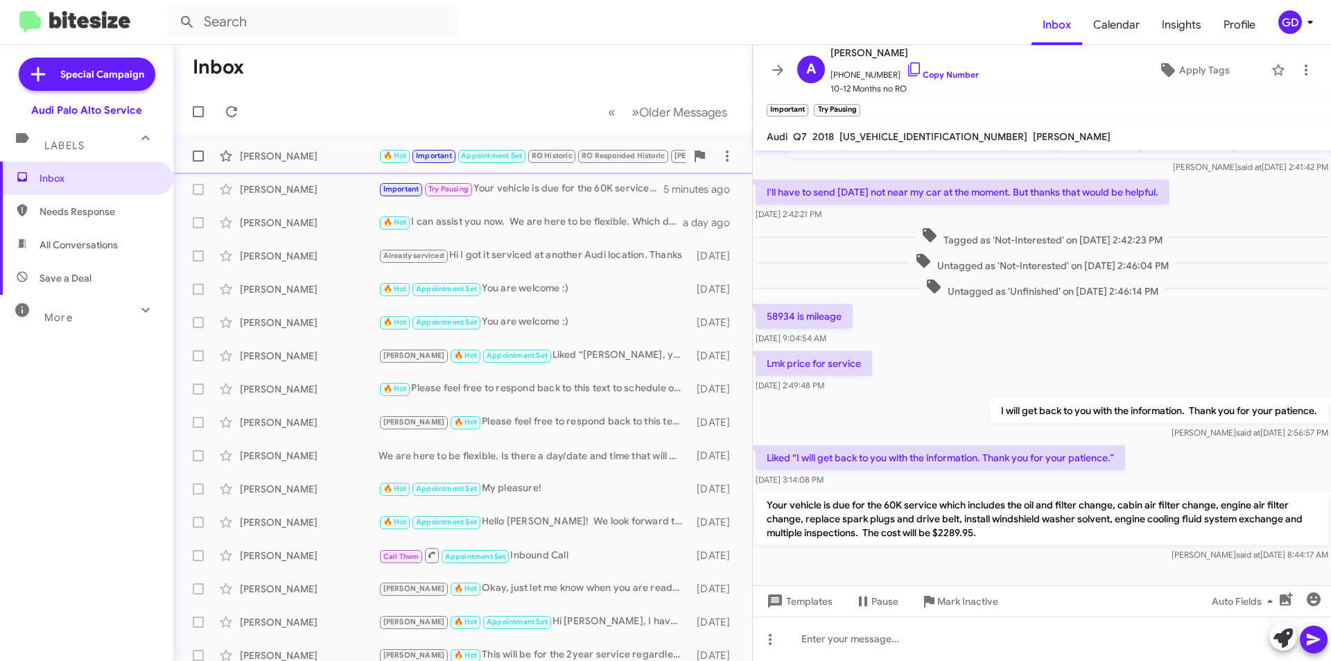
click at [260, 155] on div "[PERSON_NAME]" at bounding box center [309, 156] width 139 height 14
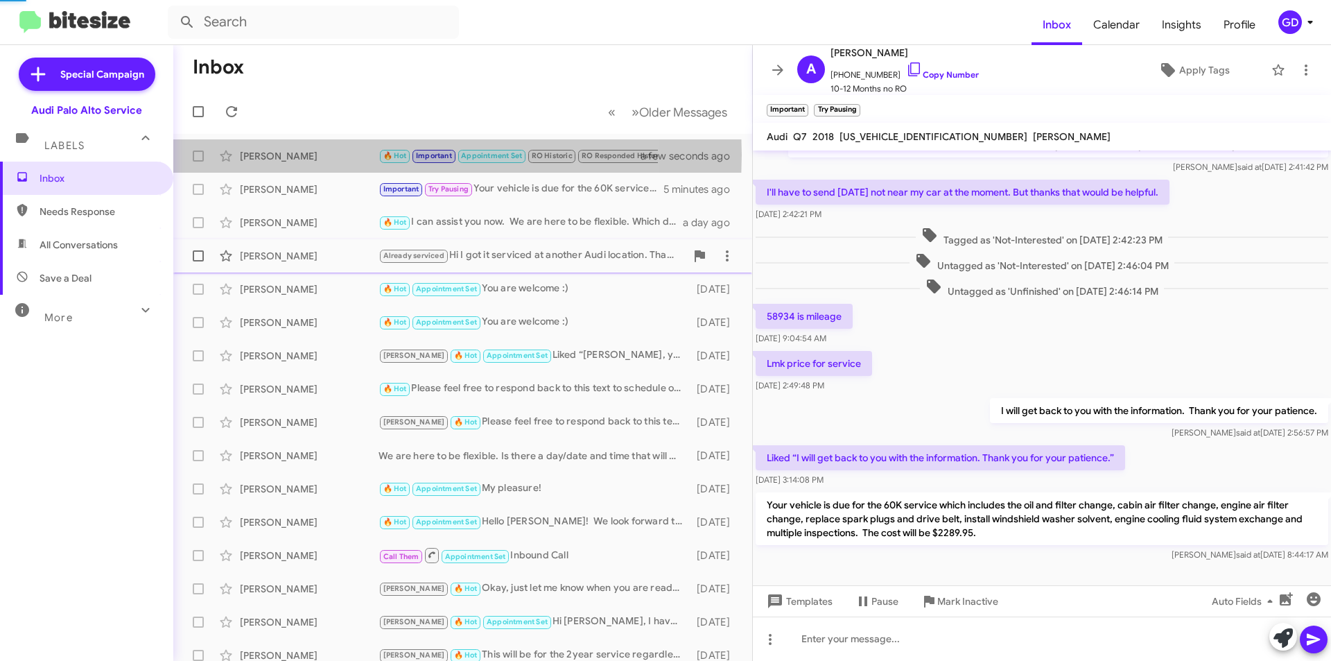
scroll to position [547, 0]
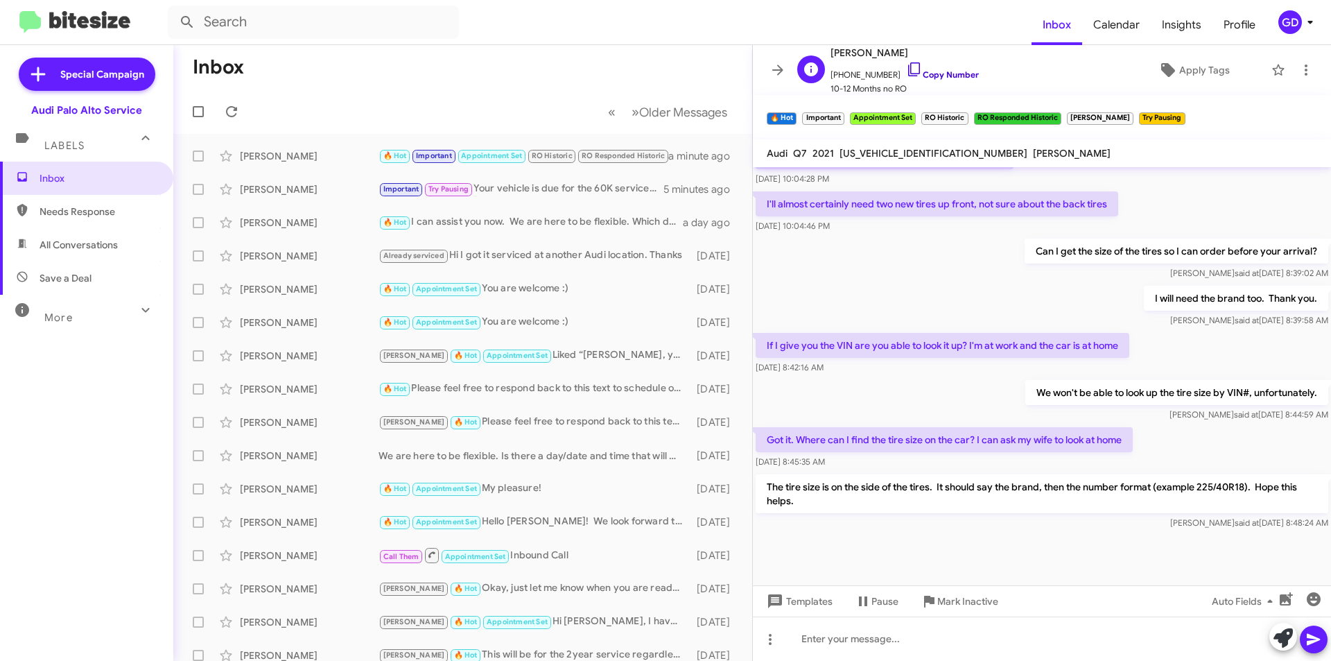
click at [928, 76] on link "Copy Number" at bounding box center [942, 74] width 73 height 10
click at [90, 216] on span "Needs Response" at bounding box center [99, 212] width 118 height 14
type input "in:needs-response"
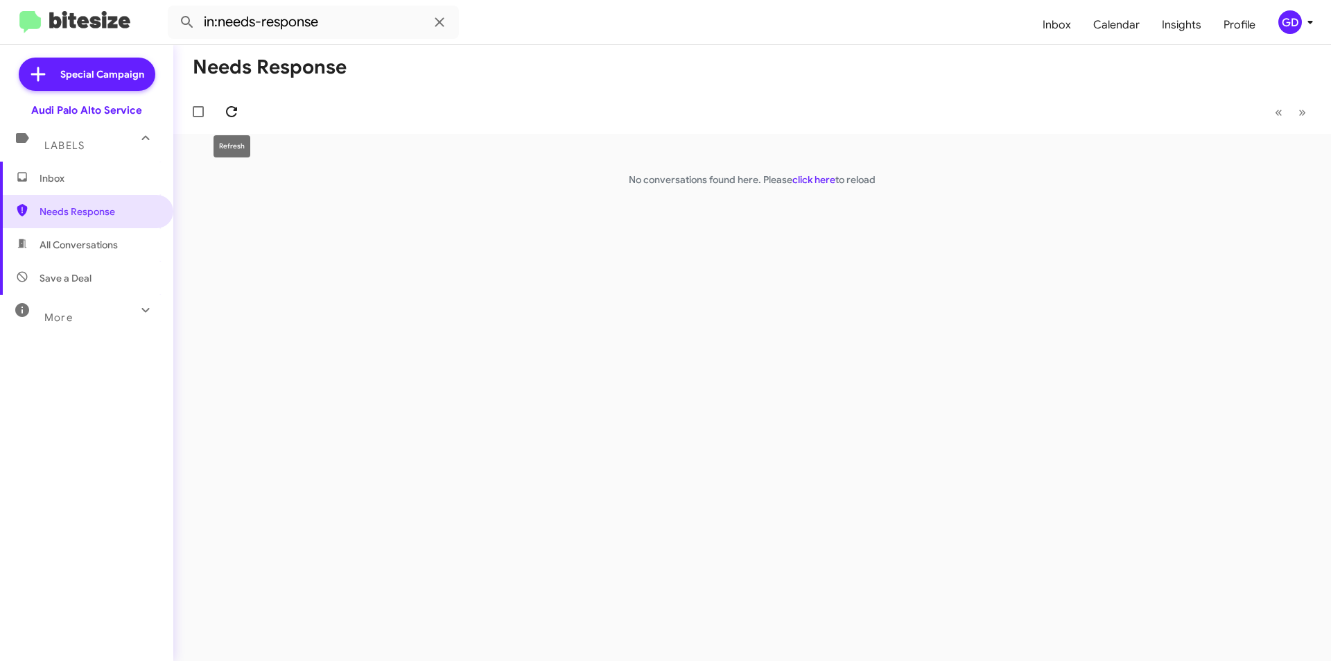
click at [227, 114] on icon at bounding box center [231, 111] width 17 height 17
click at [236, 110] on icon at bounding box center [231, 111] width 11 height 11
click at [230, 107] on icon at bounding box center [231, 111] width 11 height 11
click at [236, 115] on icon at bounding box center [231, 111] width 11 height 11
click at [74, 176] on span "Inbox" at bounding box center [99, 178] width 118 height 14
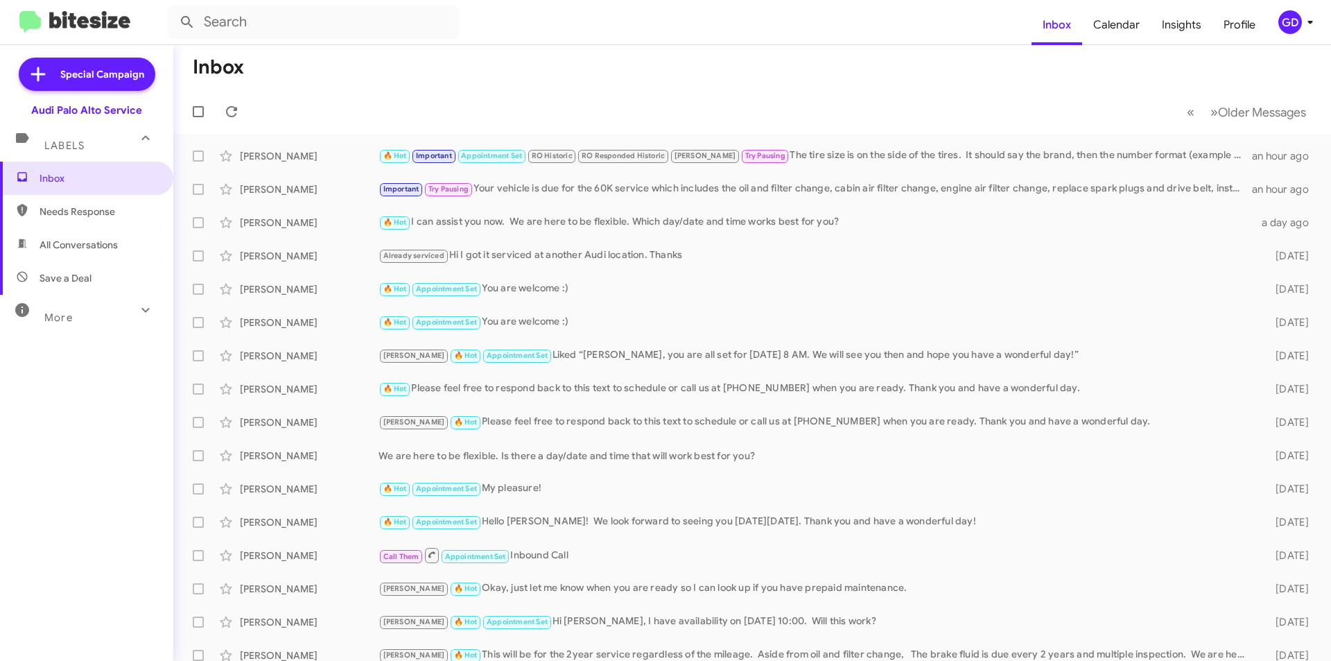
click at [66, 205] on span "Needs Response" at bounding box center [99, 212] width 118 height 14
type input "in:needs-response"
